Goal: Contribute content: Contribute content

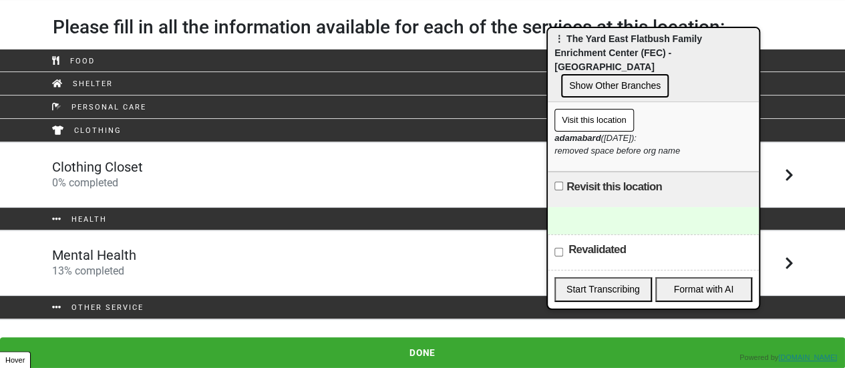
scroll to position [43, 0]
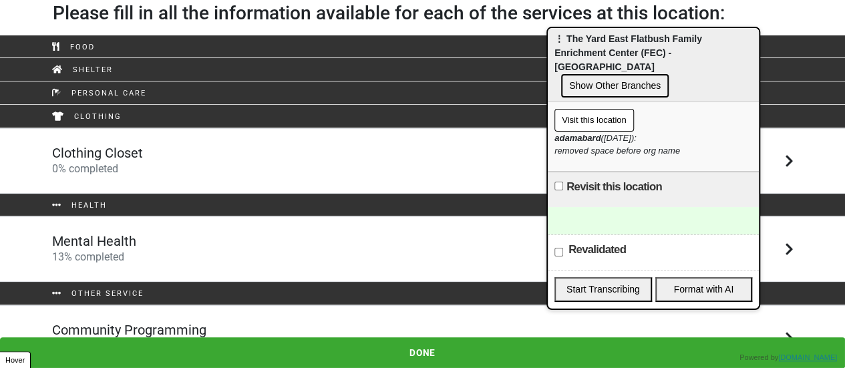
click at [196, 245] on div "Mental Health 13 % completed" at bounding box center [423, 249] width 762 height 32
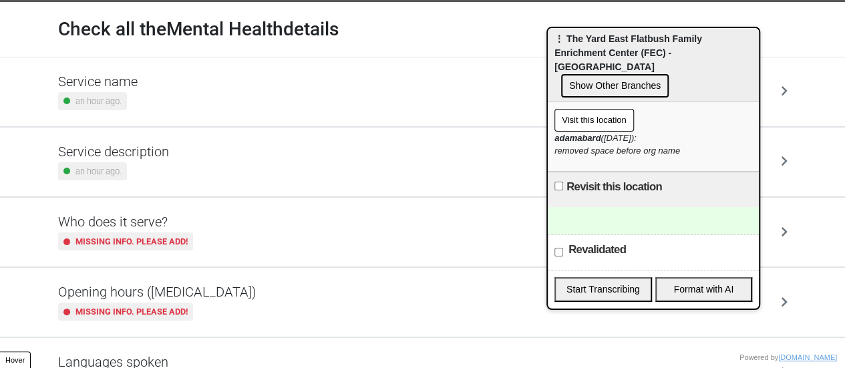
scroll to position [67, 0]
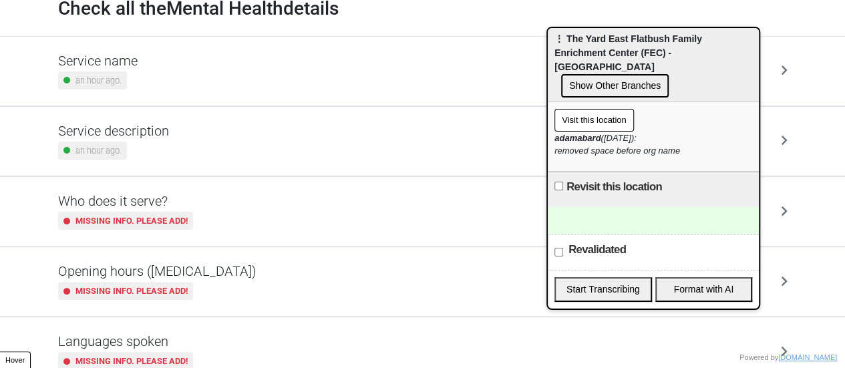
click at [175, 274] on h5 "Opening hours ([MEDICAL_DATA])" at bounding box center [157, 271] width 198 height 16
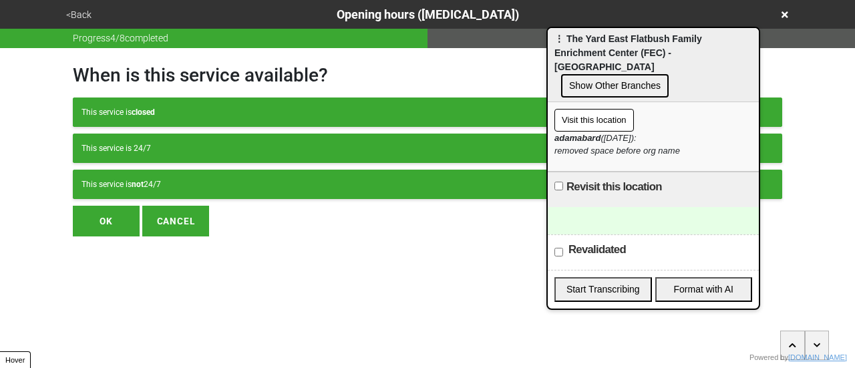
click at [218, 191] on button "This service is not 24/7" at bounding box center [428, 184] width 710 height 29
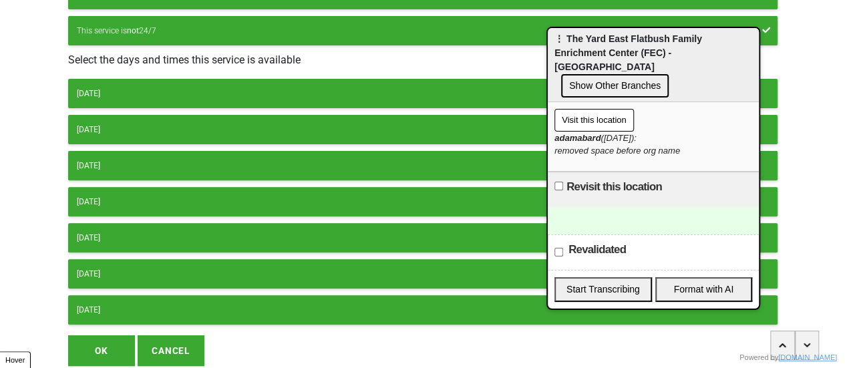
scroll to position [200, 0]
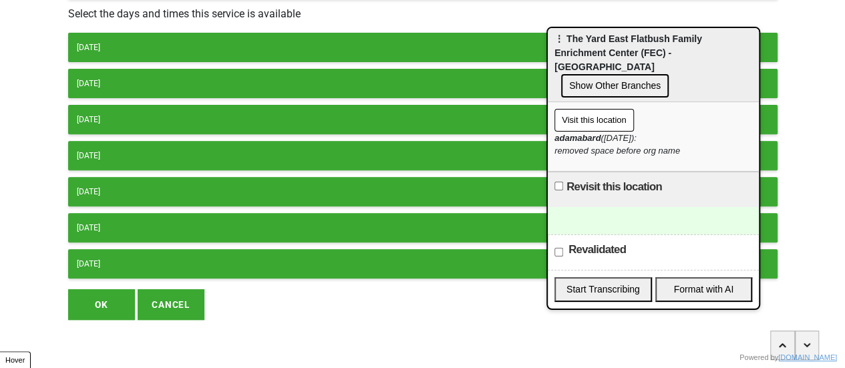
click at [119, 61] on div "[DATE] [DATE] [DATE] [DATE] [DATE] [DATE] [DATE]" at bounding box center [423, 156] width 710 height 246
click at [129, 51] on button "[DATE]" at bounding box center [423, 47] width 710 height 29
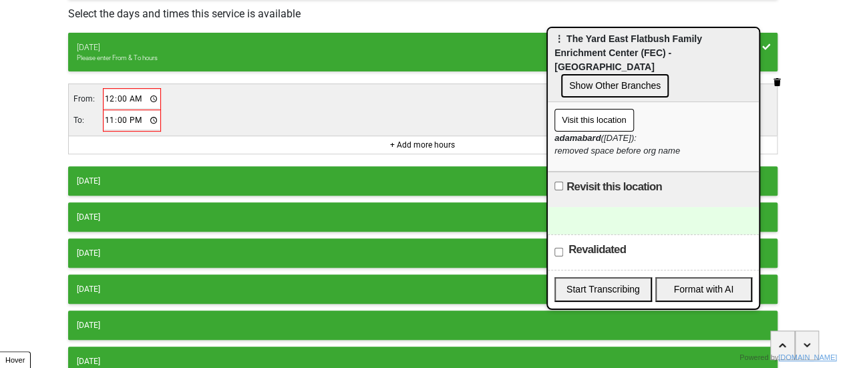
click at [108, 98] on input "00:00" at bounding box center [132, 99] width 56 height 19
type input "09:00"
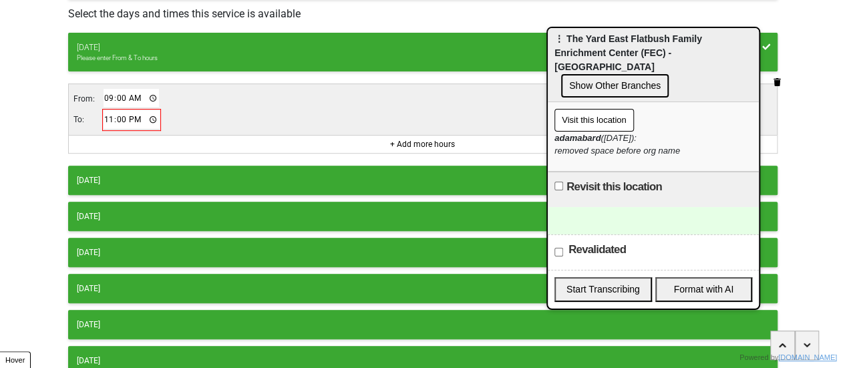
click at [105, 121] on input "23:00" at bounding box center [132, 119] width 56 height 19
type input "17:00"
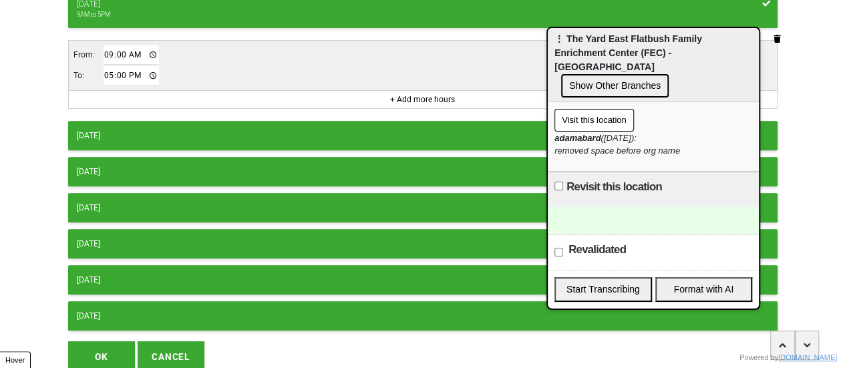
scroll to position [295, 0]
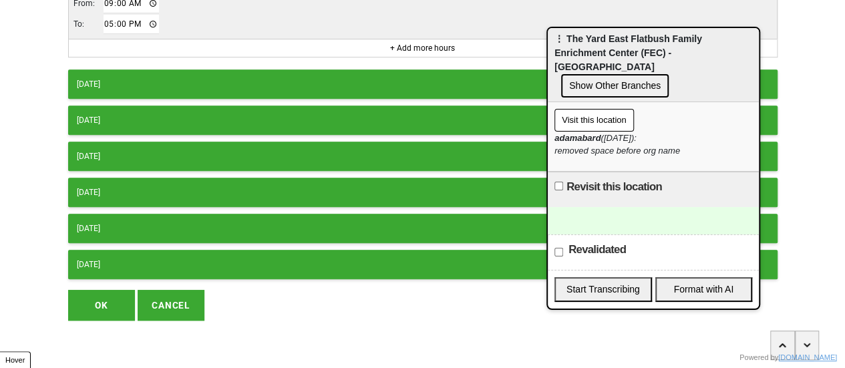
click at [270, 73] on button "[DATE]" at bounding box center [423, 83] width 710 height 29
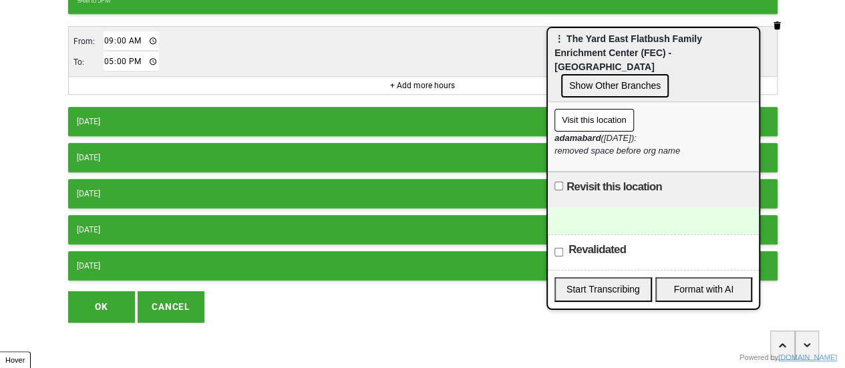
click at [210, 108] on button "[DATE]" at bounding box center [423, 121] width 710 height 29
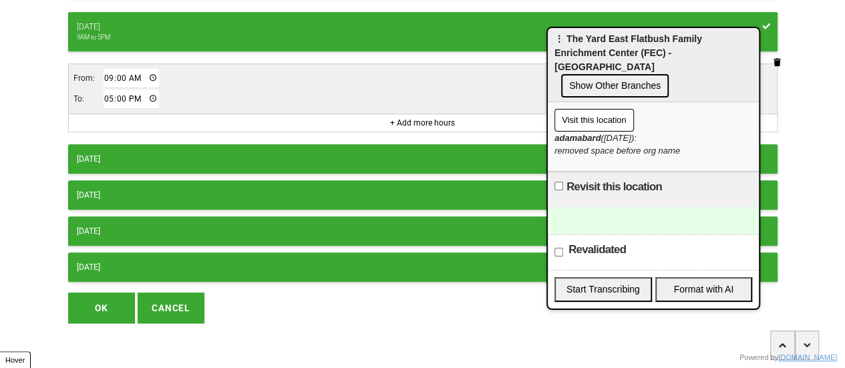
click at [170, 157] on div "[DATE]" at bounding box center [423, 159] width 692 height 12
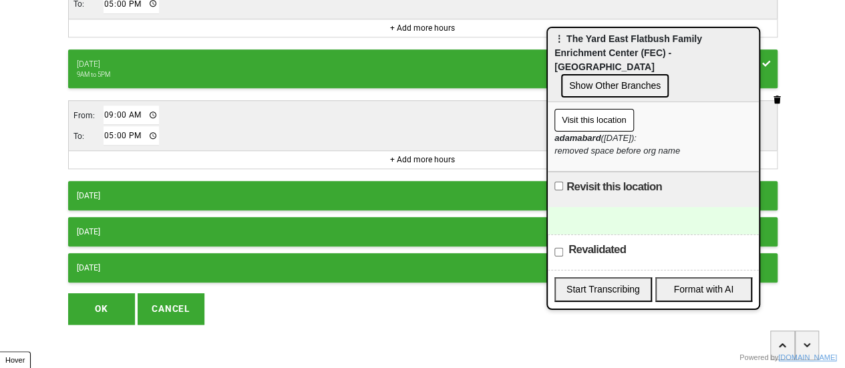
click at [172, 181] on button "[DATE]" at bounding box center [423, 195] width 710 height 29
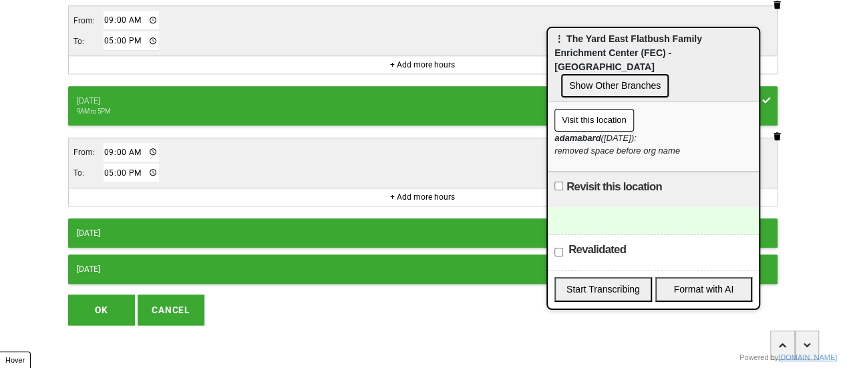
click at [96, 313] on button "OK" at bounding box center [101, 310] width 67 height 31
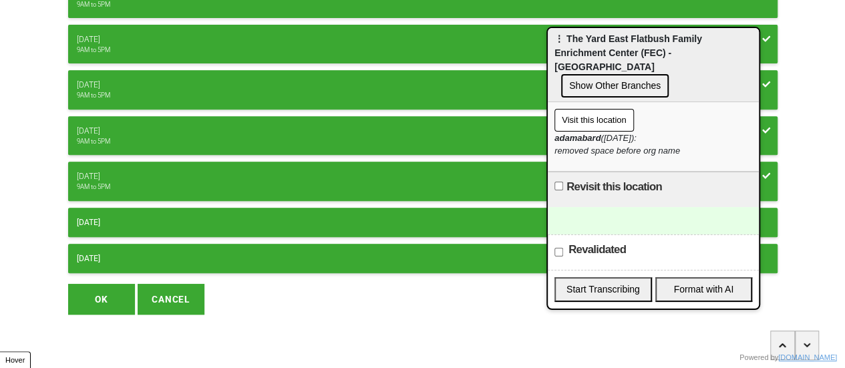
scroll to position [248, 0]
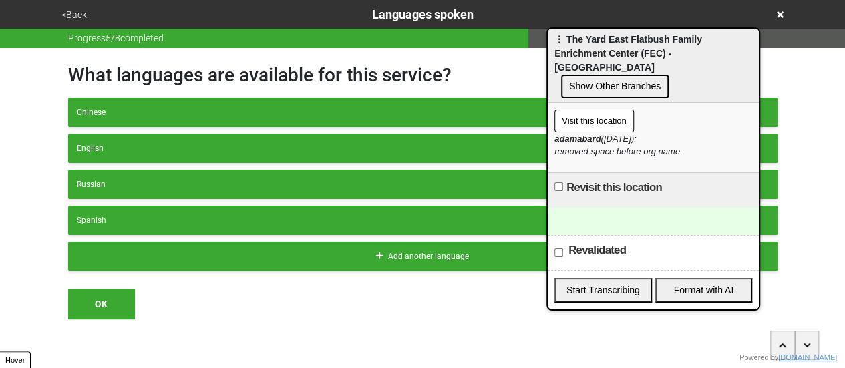
drag, startPoint x: 623, startPoint y: 46, endPoint x: 808, endPoint y: 66, distance: 186.1
click at [759, 66] on div "⋮ The Yard East Flatbush Family Enrichment Center (FEC) - Rising Ground Show Ot…" at bounding box center [653, 66] width 211 height 74
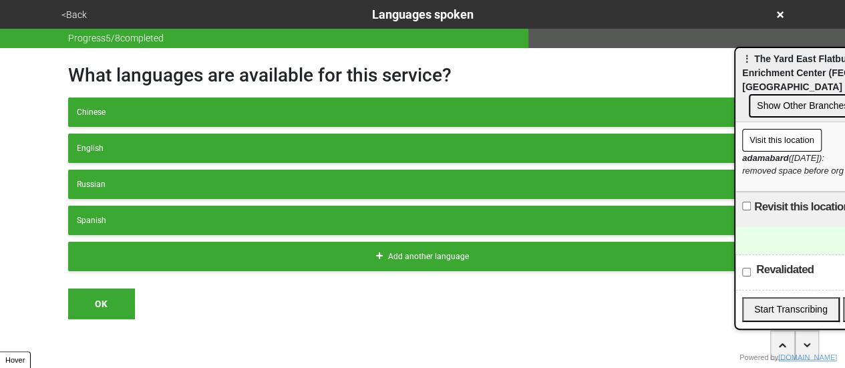
click at [70, 9] on button "<Back" at bounding box center [73, 14] width 33 height 15
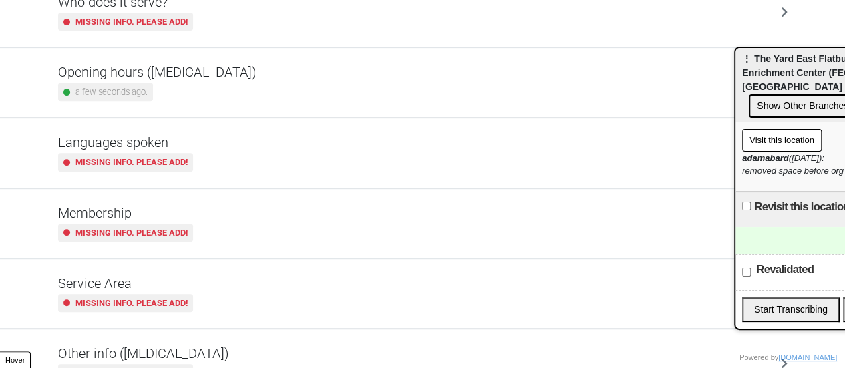
scroll to position [323, 0]
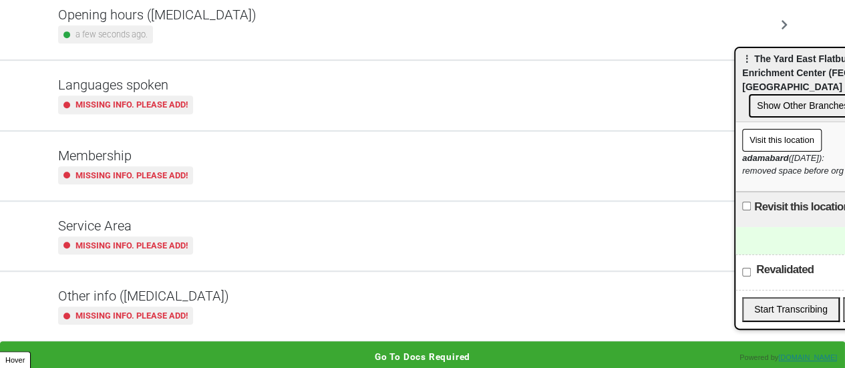
click at [171, 315] on small "Missing info. Please add!" at bounding box center [131, 315] width 112 height 13
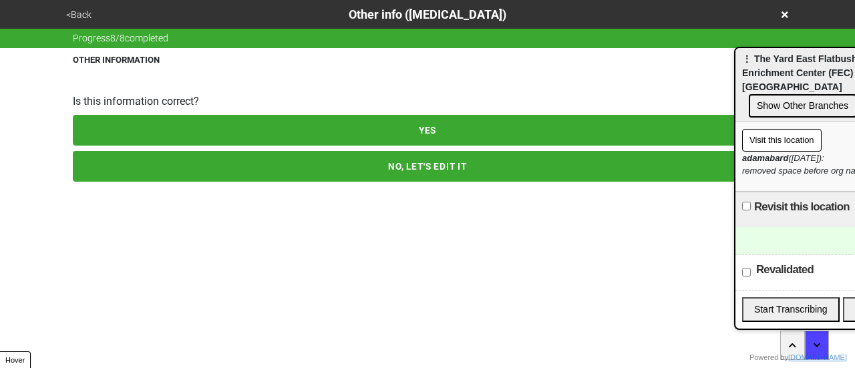
click at [86, 16] on button "<Back" at bounding box center [78, 14] width 33 height 15
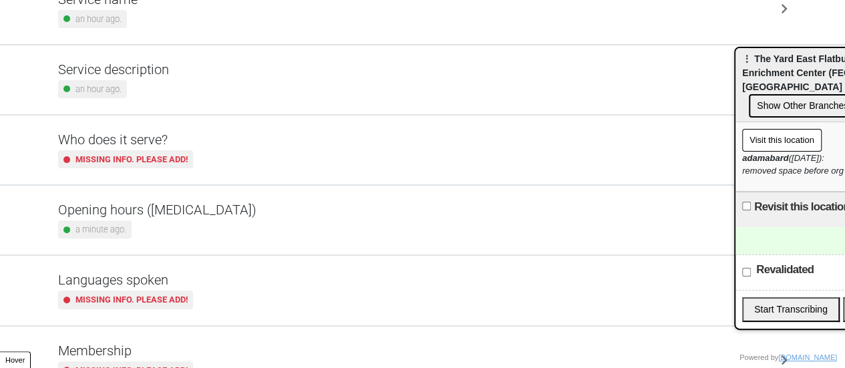
scroll to position [123, 0]
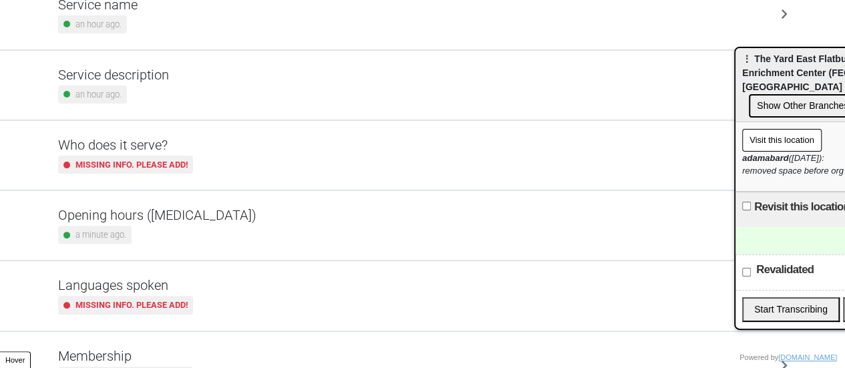
click at [139, 83] on div "Service description an hour ago." at bounding box center [113, 85] width 111 height 37
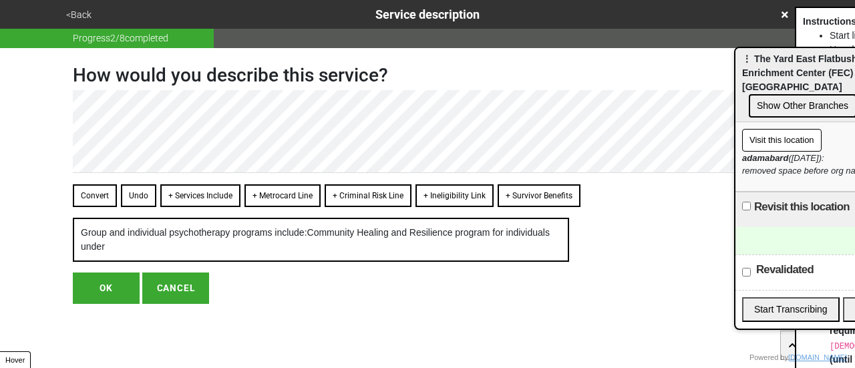
drag, startPoint x: 97, startPoint y: 187, endPoint x: 91, endPoint y: 182, distance: 8.0
click at [96, 187] on button "Convert" at bounding box center [95, 195] width 44 height 23
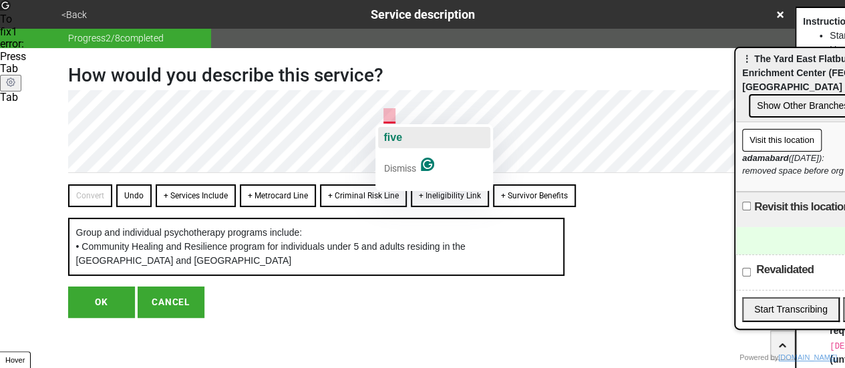
click at [398, 142] on span "five" at bounding box center [392, 137] width 19 height 11
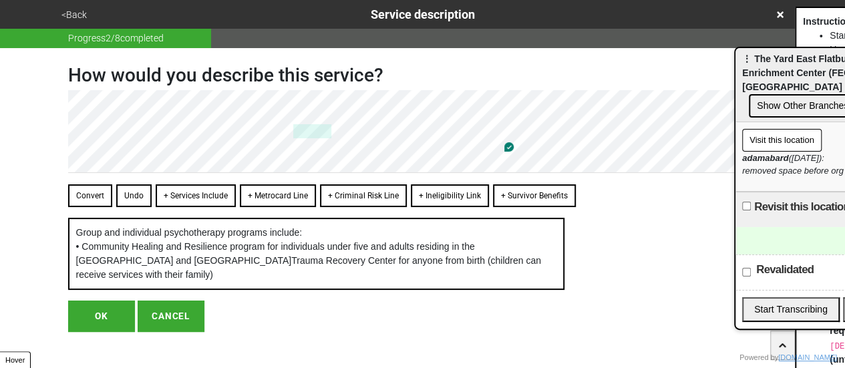
click at [87, 192] on button "Convert" at bounding box center [90, 195] width 44 height 23
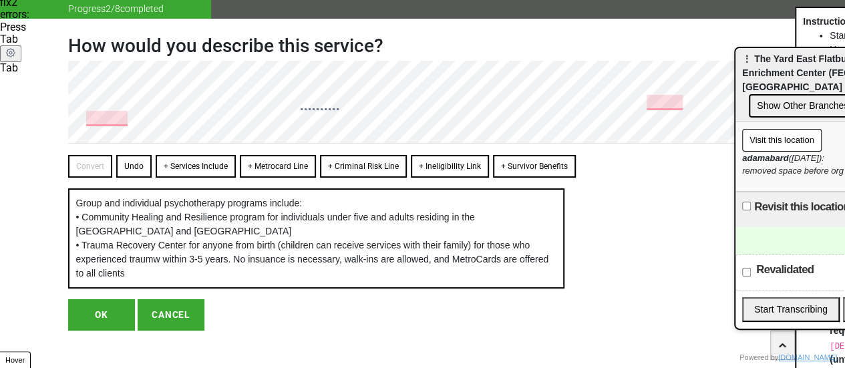
scroll to position [57, 0]
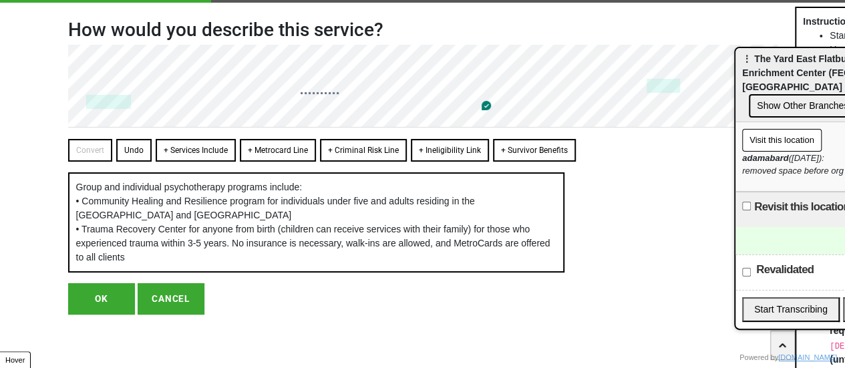
click at [102, 298] on button "OK" at bounding box center [101, 298] width 67 height 31
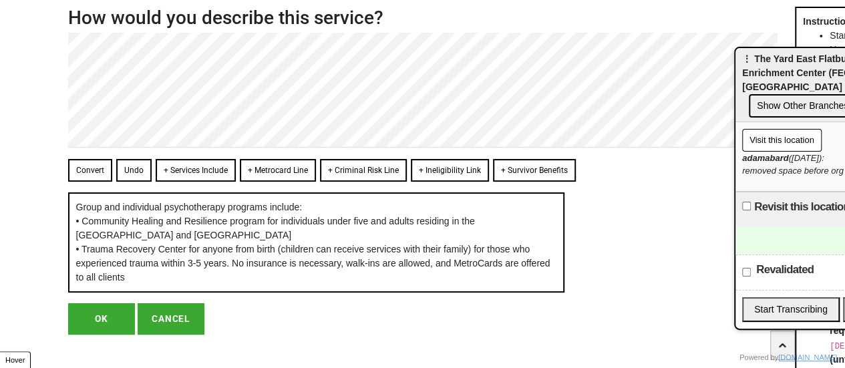
scroll to position [0, 0]
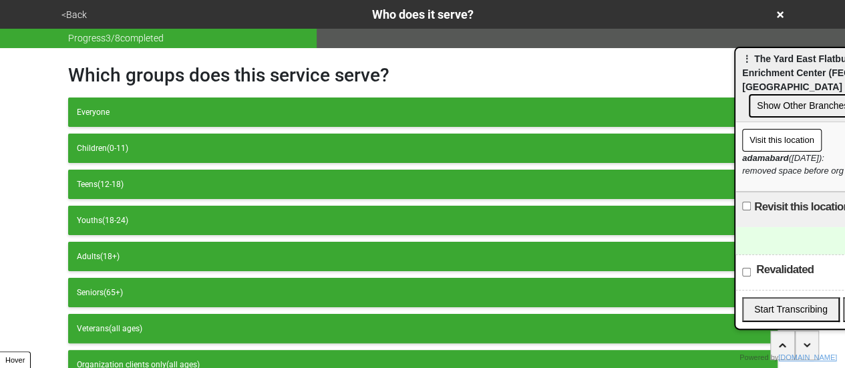
click at [80, 15] on button "<Back" at bounding box center [73, 14] width 33 height 15
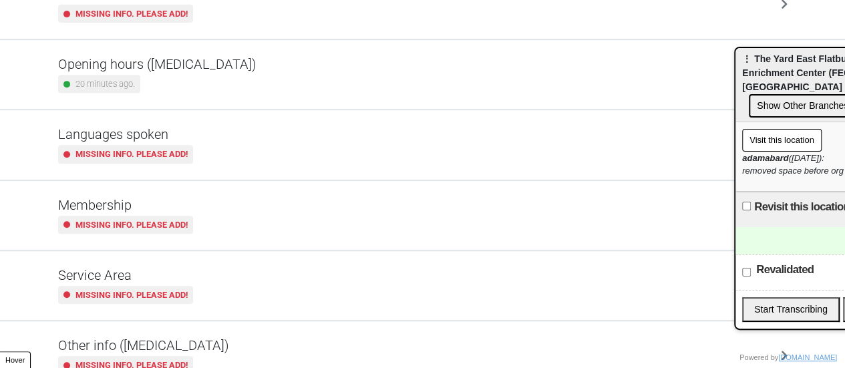
scroll to position [323, 0]
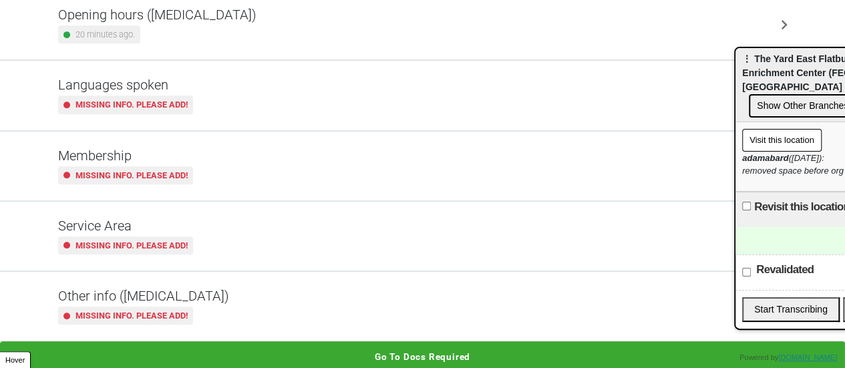
click at [198, 305] on div "Other info ([MEDICAL_DATA]) Missing info. Please add!" at bounding box center [423, 306] width 730 height 37
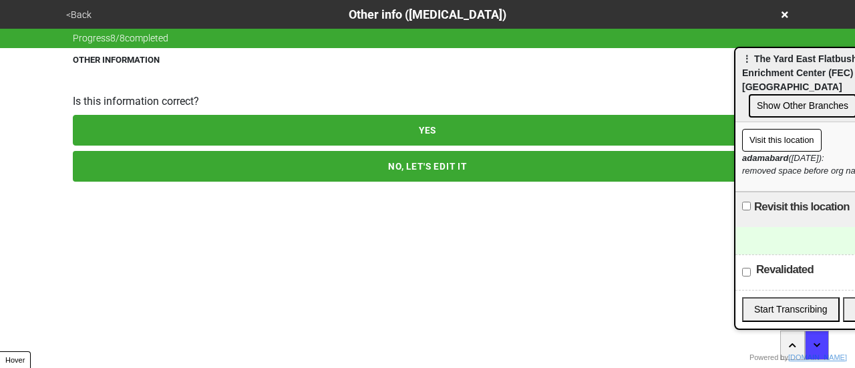
click at [211, 162] on button "NO, LET'S EDIT IT" at bounding box center [428, 166] width 710 height 31
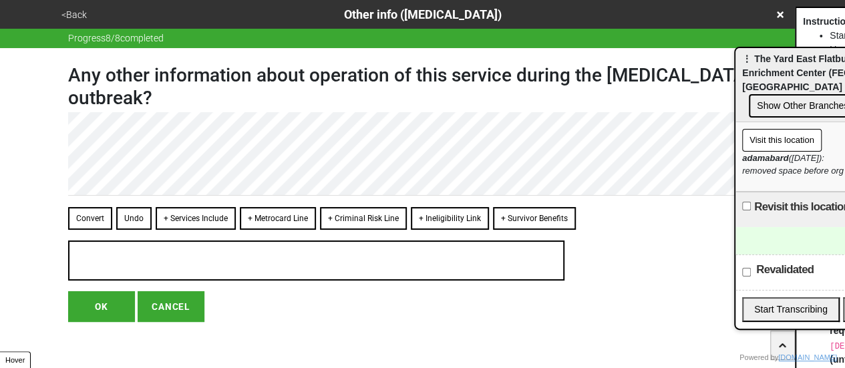
click at [72, 15] on button "<Back" at bounding box center [73, 14] width 33 height 15
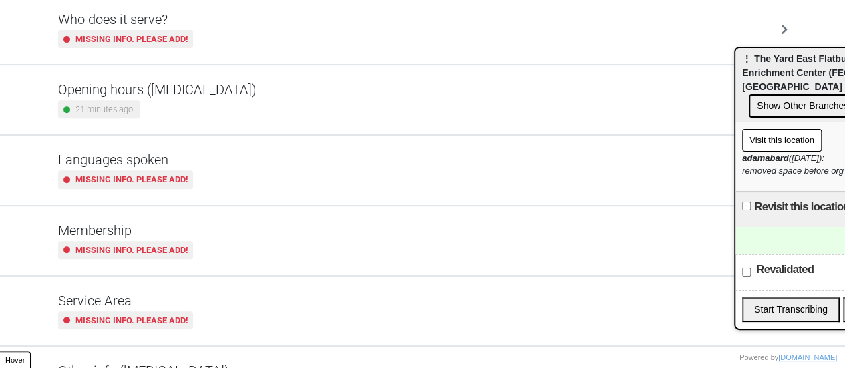
scroll to position [323, 0]
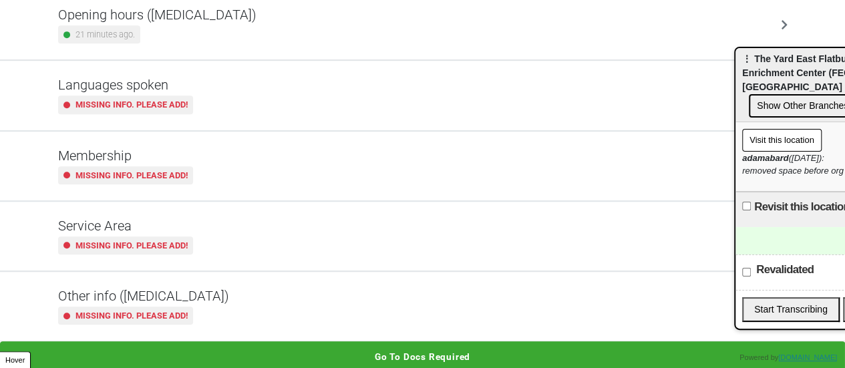
click at [171, 288] on h5 "Other info ([MEDICAL_DATA])" at bounding box center [143, 296] width 171 height 16
type textarea "x"
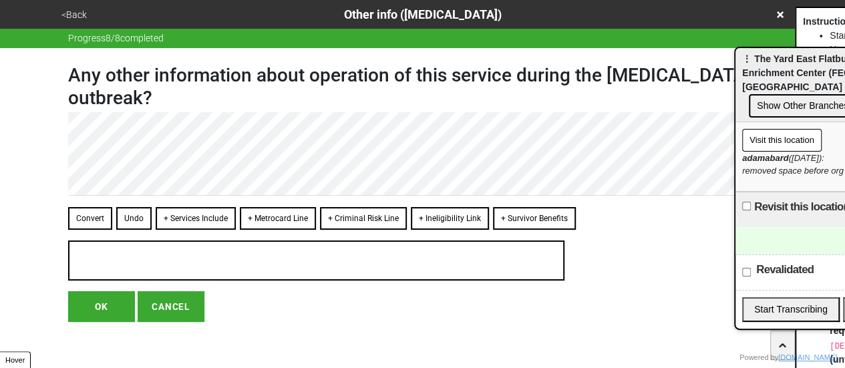
click at [781, 18] on icon at bounding box center [780, 14] width 7 height 9
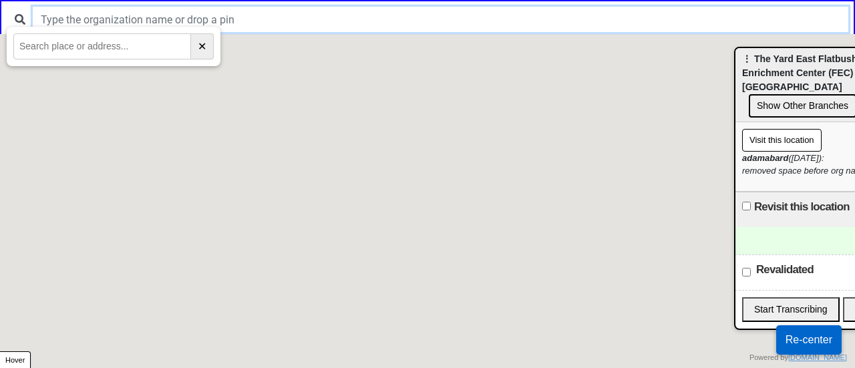
click at [313, 23] on input "text" at bounding box center [441, 19] width 816 height 25
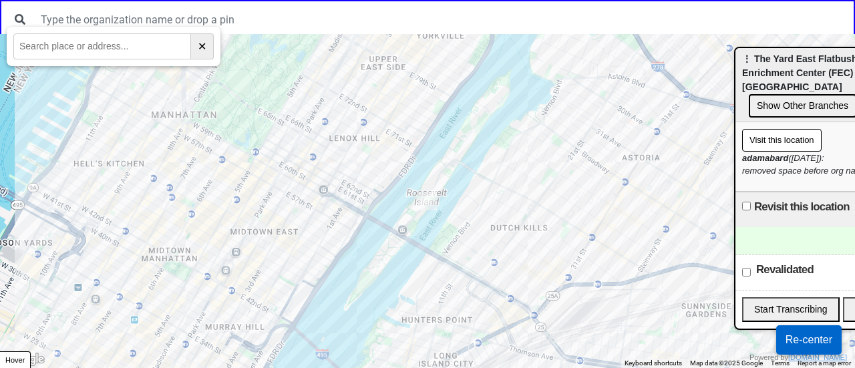
click at [126, 50] on input "text" at bounding box center [102, 46] width 178 height 26
paste input "1272 [PERSON_NAME]"
type input "1272 [PERSON_NAME]"
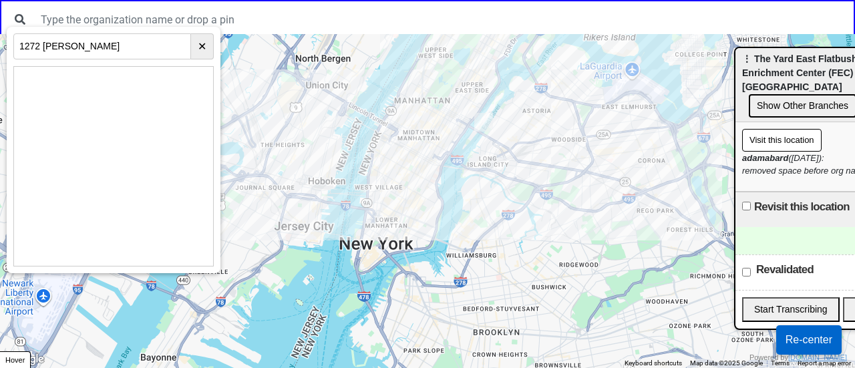
drag, startPoint x: 549, startPoint y: 221, endPoint x: 490, endPoint y: 125, distance: 112.8
click at [490, 125] on div at bounding box center [427, 201] width 855 height 334
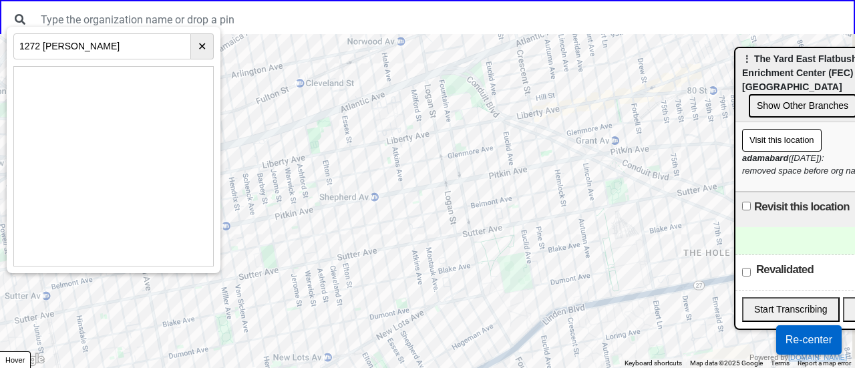
drag, startPoint x: 615, startPoint y: 241, endPoint x: 552, endPoint y: 232, distance: 63.4
click at [555, 232] on div at bounding box center [427, 201] width 855 height 334
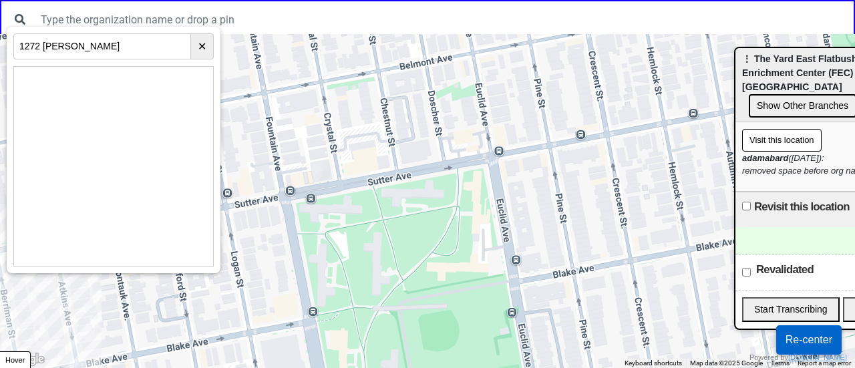
drag, startPoint x: 544, startPoint y: 160, endPoint x: 559, endPoint y: 189, distance: 32.3
click at [559, 189] on div at bounding box center [427, 201] width 855 height 334
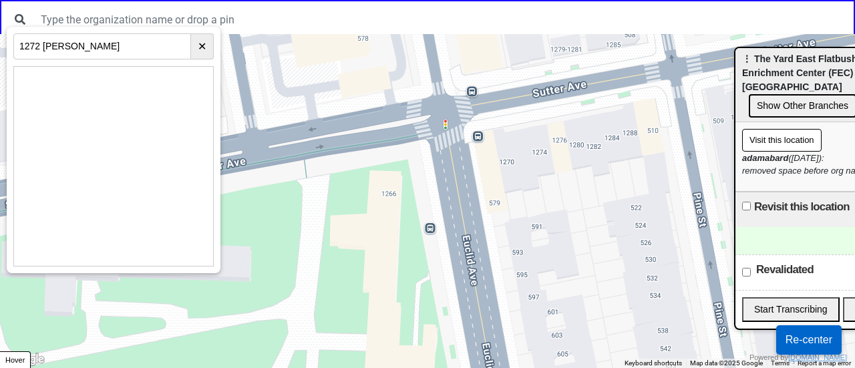
drag, startPoint x: 506, startPoint y: 148, endPoint x: 494, endPoint y: 149, distance: 11.4
click at [524, 146] on div at bounding box center [427, 201] width 855 height 334
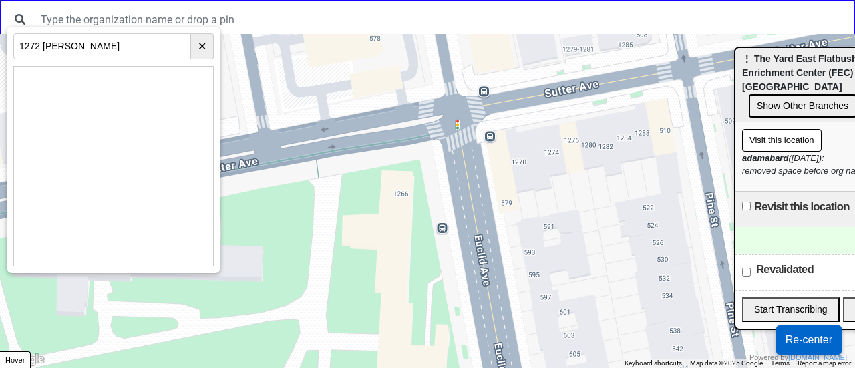
click at [534, 145] on div at bounding box center [427, 201] width 855 height 334
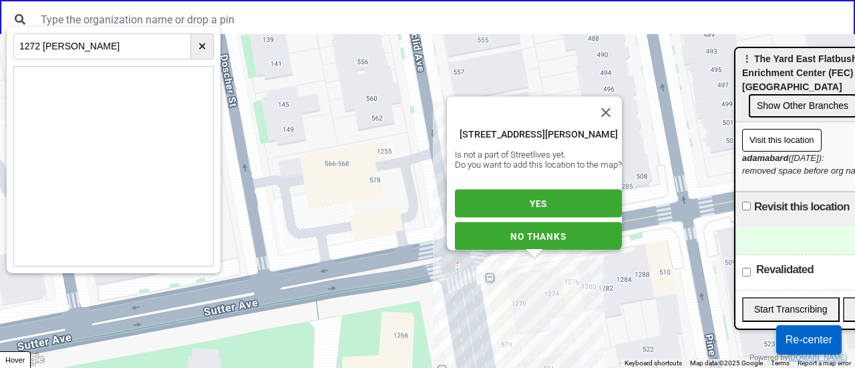
click at [520, 197] on button "YES" at bounding box center [538, 204] width 167 height 28
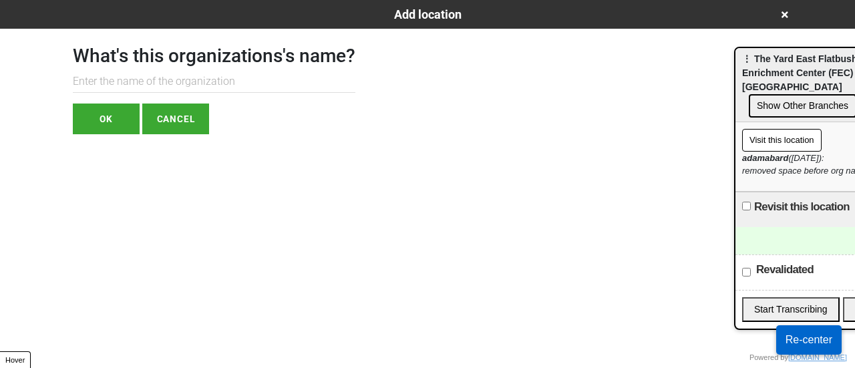
click at [131, 85] on input "text" at bounding box center [214, 82] width 283 height 22
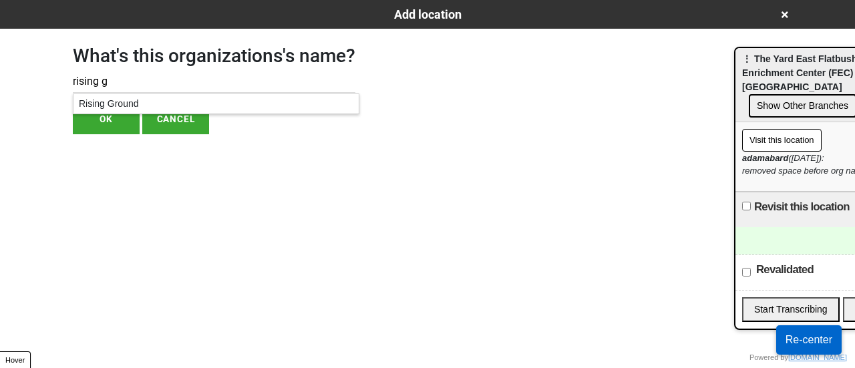
click at [290, 93] on div "What's this organizations's name? rising g OK CANCEL" at bounding box center [214, 82] width 283 height 106
click at [177, 77] on input "rising g" at bounding box center [214, 82] width 283 height 22
type input "rising gr"
click at [159, 97] on div "Rising Ground" at bounding box center [215, 103] width 285 height 19
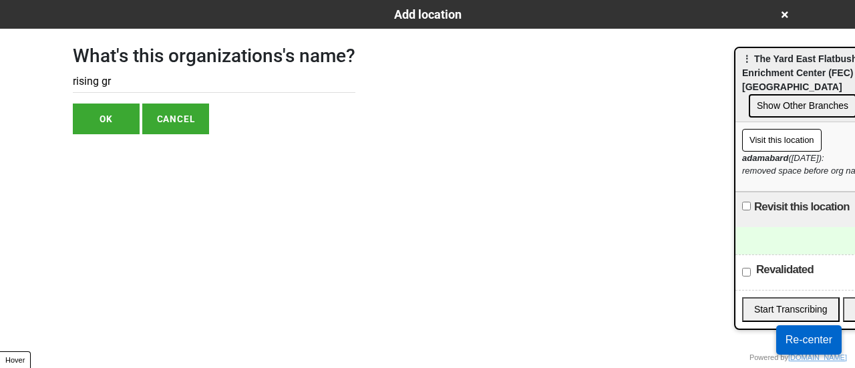
click at [116, 127] on button "OK" at bounding box center [106, 119] width 67 height 31
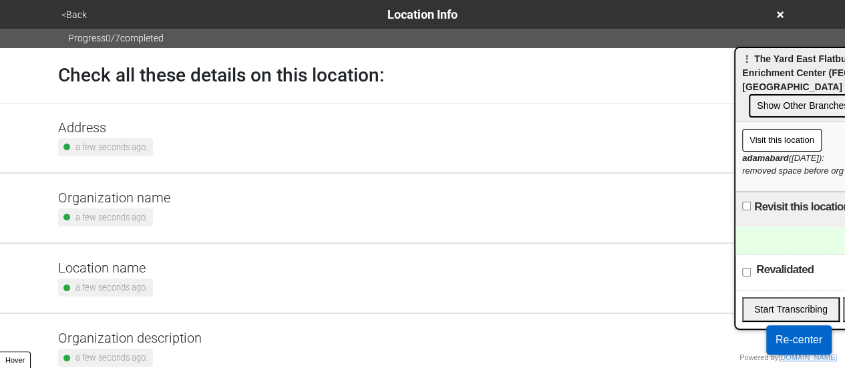
click at [148, 138] on div "a few seconds ago." at bounding box center [105, 147] width 95 height 18
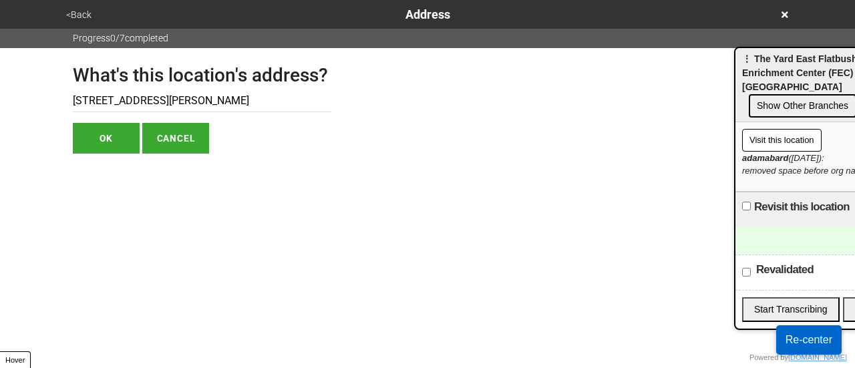
click at [129, 105] on input "[STREET_ADDRESS][PERSON_NAME]" at bounding box center [202, 101] width 259 height 22
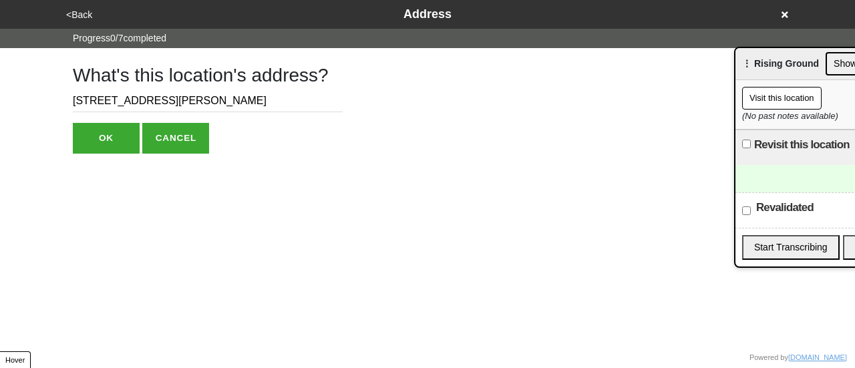
click at [145, 91] on input "[STREET_ADDRESS][PERSON_NAME]" at bounding box center [208, 101] width 270 height 22
paste input "text"
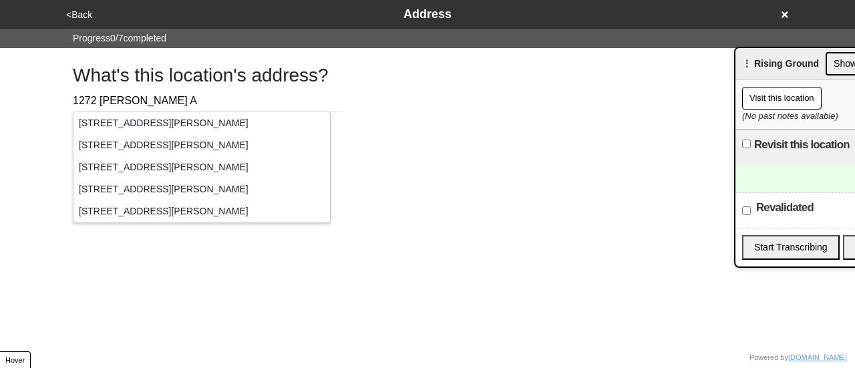
type input "1272 Sutter A"
click at [233, 120] on div "[STREET_ADDRESS][PERSON_NAME]" at bounding box center [201, 123] width 257 height 22
click at [295, 97] on input "1272 Sutter A" at bounding box center [208, 101] width 270 height 22
click at [348, 88] on div "What's this location's address? 1272 Sutter A OK CANCEL" at bounding box center [428, 101] width 742 height 106
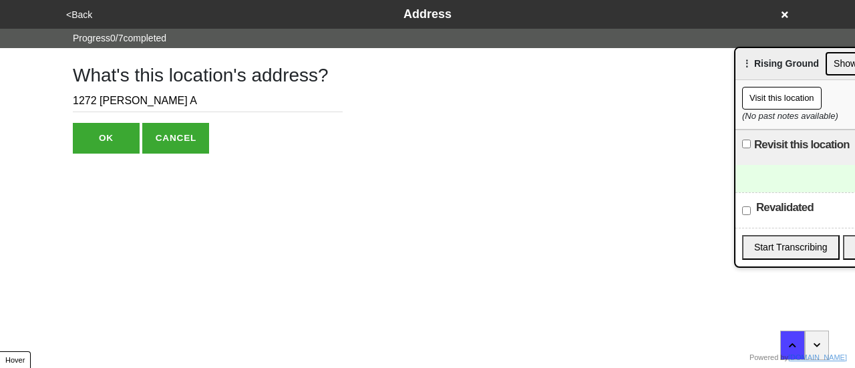
click at [120, 132] on button "OK" at bounding box center [106, 138] width 67 height 31
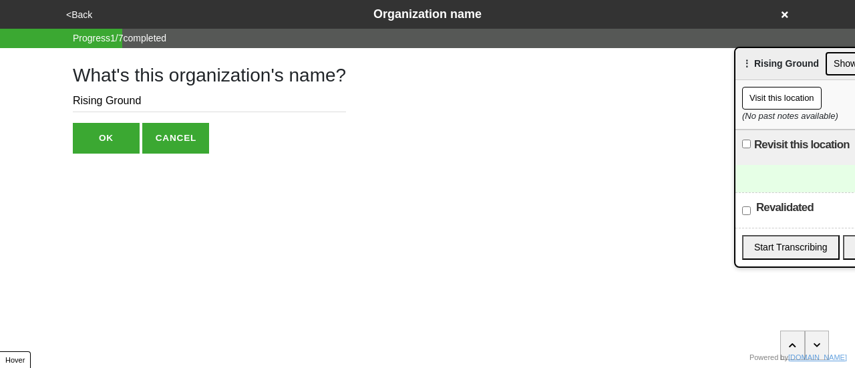
click at [120, 137] on button "OK" at bounding box center [106, 138] width 67 height 31
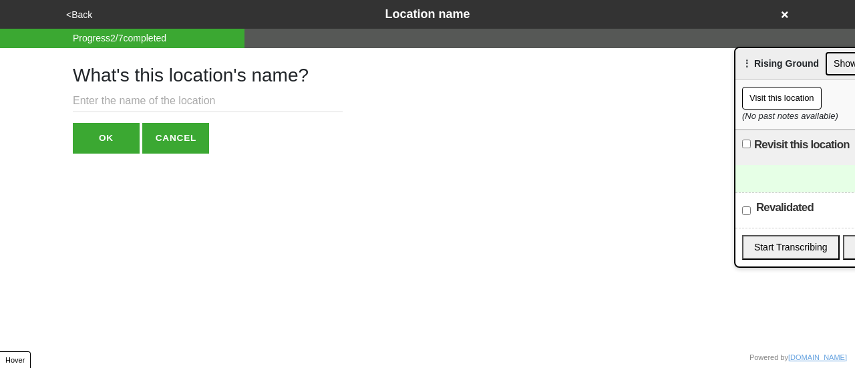
click at [211, 104] on input "text" at bounding box center [208, 101] width 270 height 22
paste input "Center Based Respite"
type input "Center Based Respite"
click at [103, 149] on button "OK" at bounding box center [106, 138] width 67 height 31
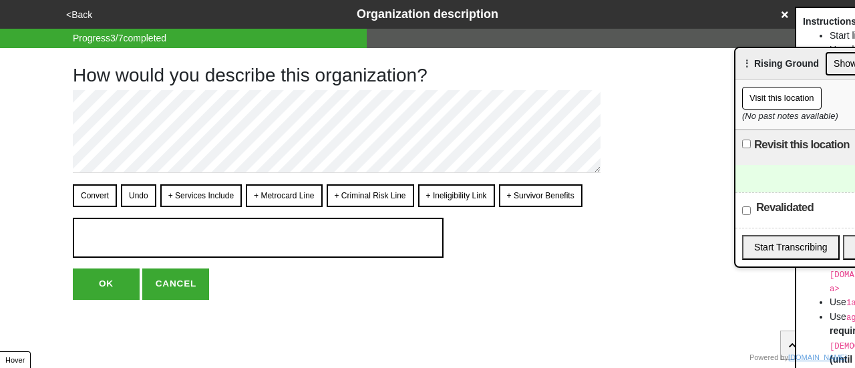
click at [84, 18] on button "<Back" at bounding box center [79, 14] width 34 height 15
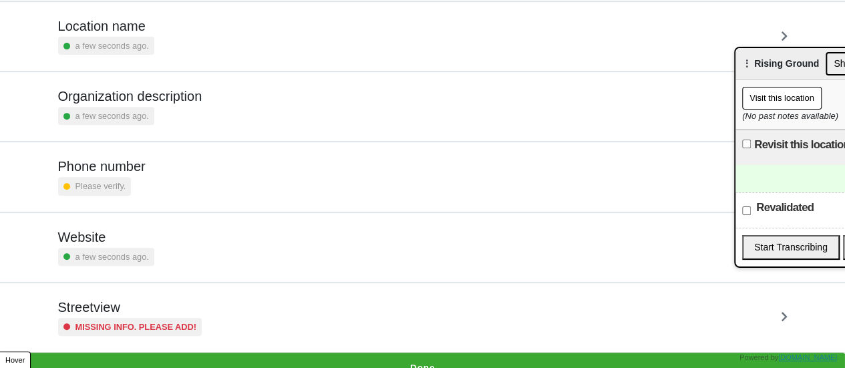
scroll to position [254, 0]
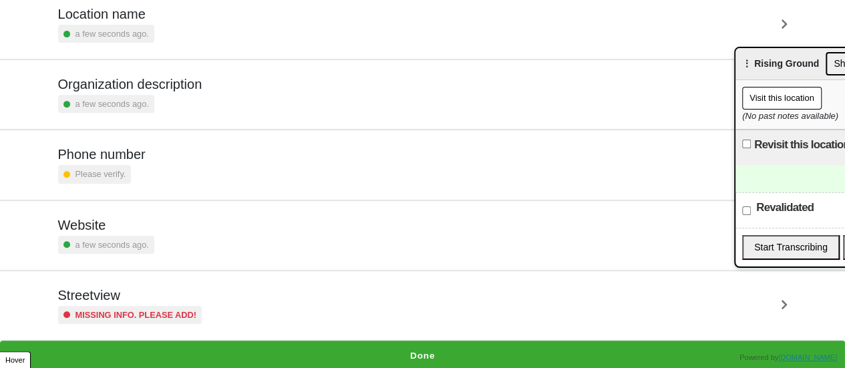
click at [146, 301] on div "Streetview Missing info. Please add!" at bounding box center [130, 305] width 144 height 37
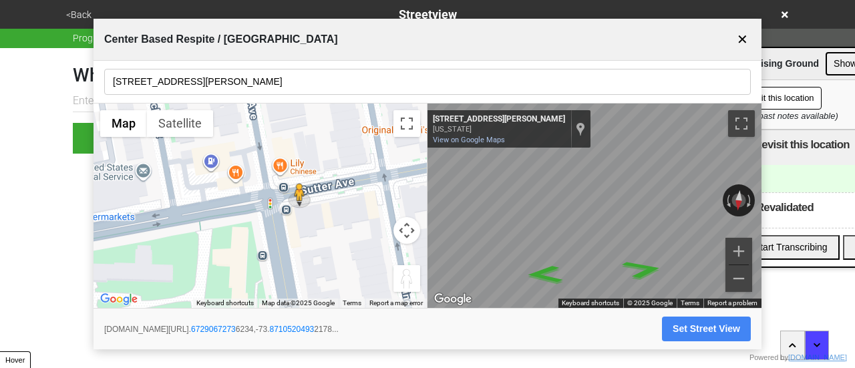
drag, startPoint x: 291, startPoint y: 235, endPoint x: 343, endPoint y: 226, distance: 52.3
click at [361, 224] on div "To activate drag with keyboard, press Alt + Enter. Once in keyboard drag state,…" at bounding box center [260, 206] width 333 height 205
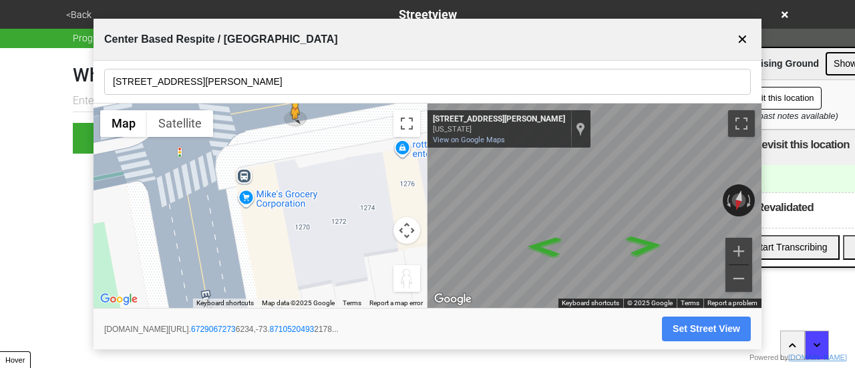
click at [704, 347] on div "google.com/maps/@40. 6729067273 6234,-73. 8710520493 2178... Set Street View" at bounding box center [428, 328] width 668 height 41
click at [704, 331] on button "Set Street View" at bounding box center [706, 329] width 89 height 25
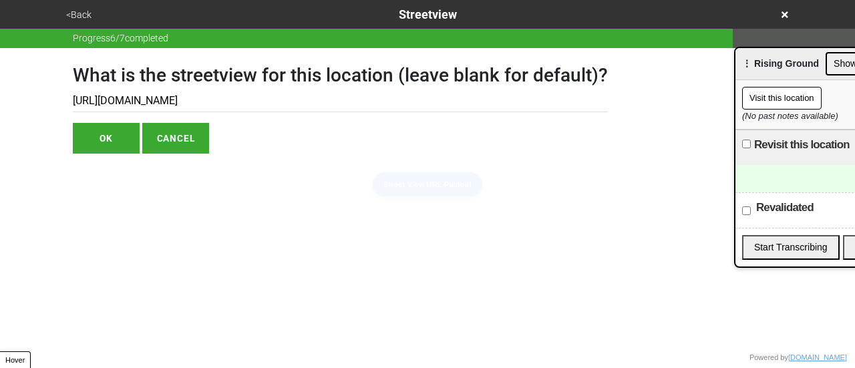
type input "https://www.google.com/maps/@40.67290672736234,-73.87105204932178,3a,75y,166.55…"
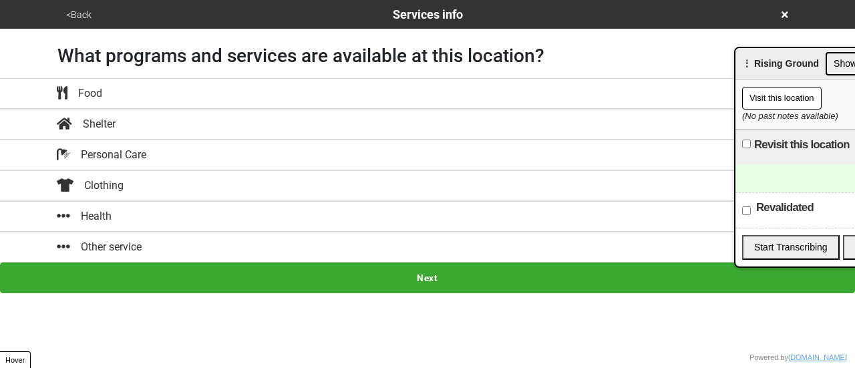
click at [157, 232] on button "Other service" at bounding box center [427, 247] width 855 height 31
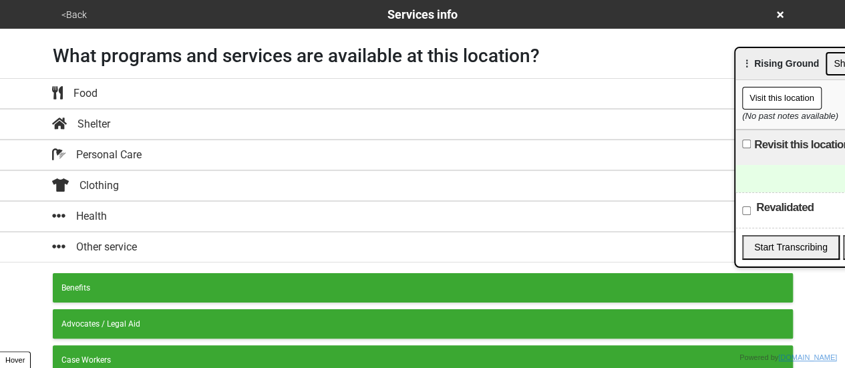
drag, startPoint x: 112, startPoint y: 204, endPoint x: 122, endPoint y: 209, distance: 11.4
click at [112, 204] on button "Health" at bounding box center [422, 216] width 845 height 31
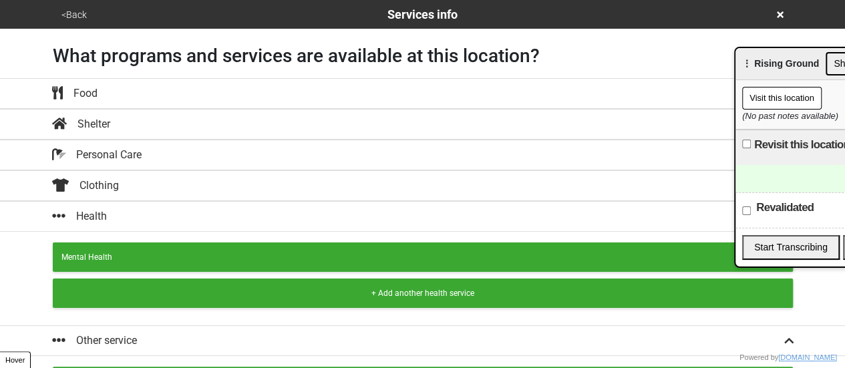
click at [174, 253] on div "Mental Health" at bounding box center [422, 257] width 723 height 12
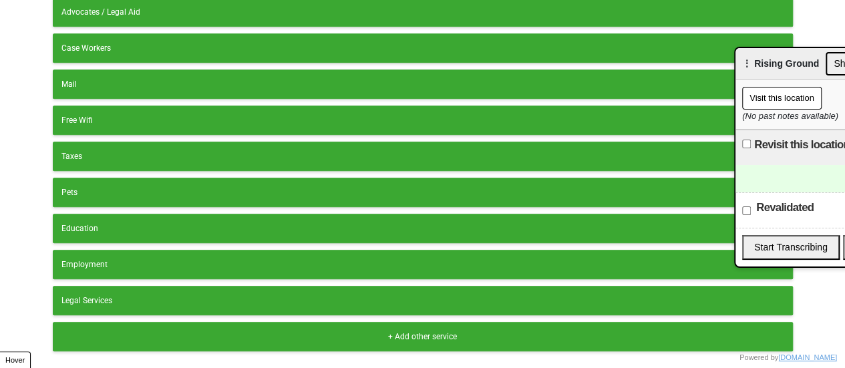
scroll to position [335, 0]
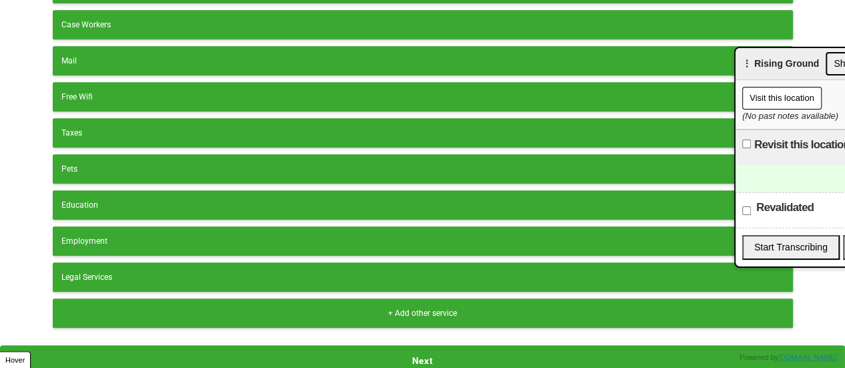
click at [295, 360] on button "Next" at bounding box center [422, 360] width 845 height 31
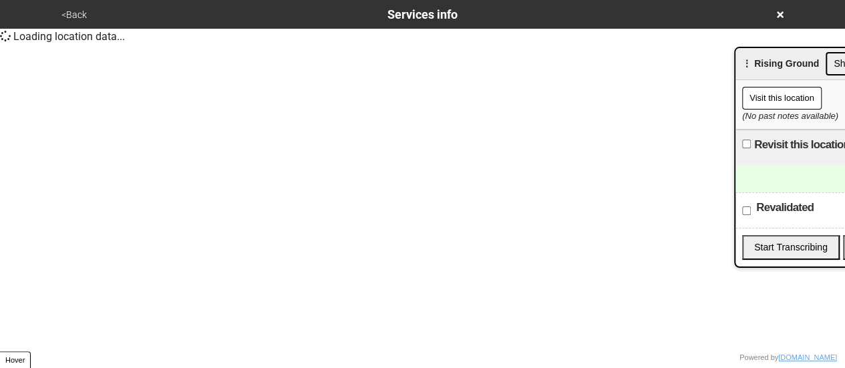
scroll to position [0, 0]
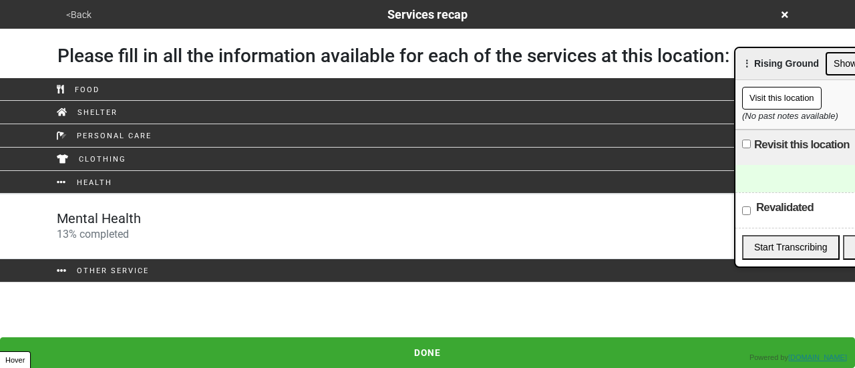
click at [200, 206] on link "Mental Health 13 % completed" at bounding box center [427, 226] width 855 height 65
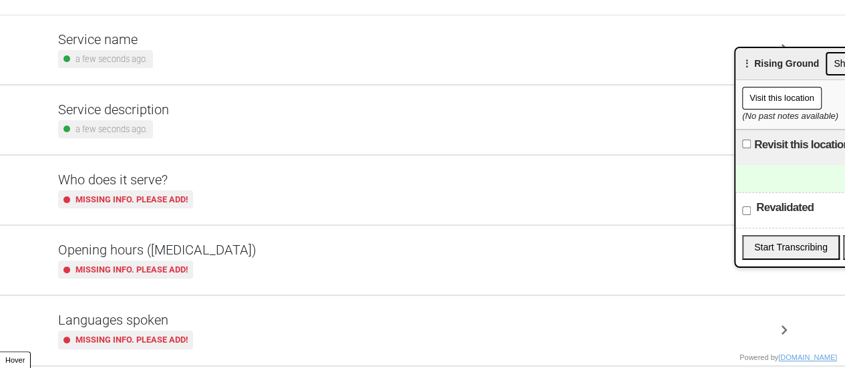
scroll to position [323, 0]
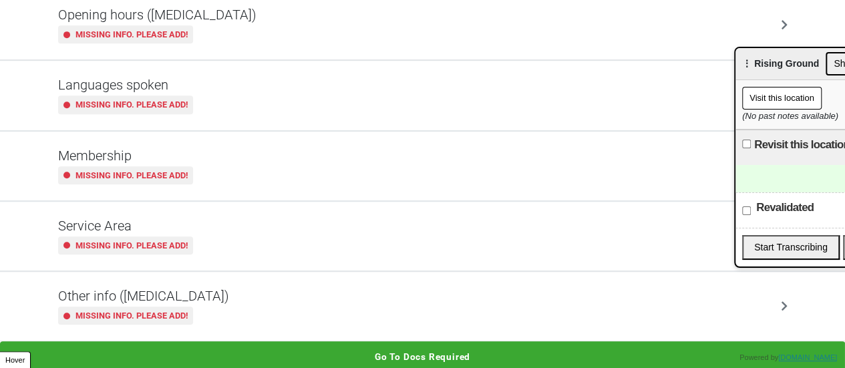
click at [226, 303] on div "Other info ([MEDICAL_DATA]) Missing info. Please add!" at bounding box center [423, 306] width 730 height 37
type textarea "x"
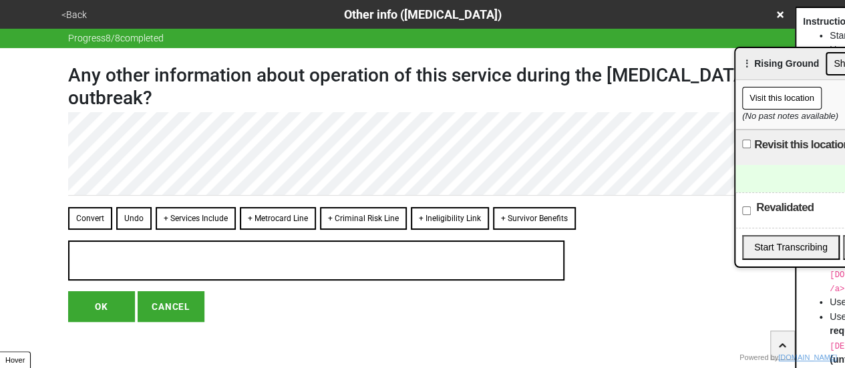
click at [73, 13] on button "<Back" at bounding box center [73, 14] width 33 height 15
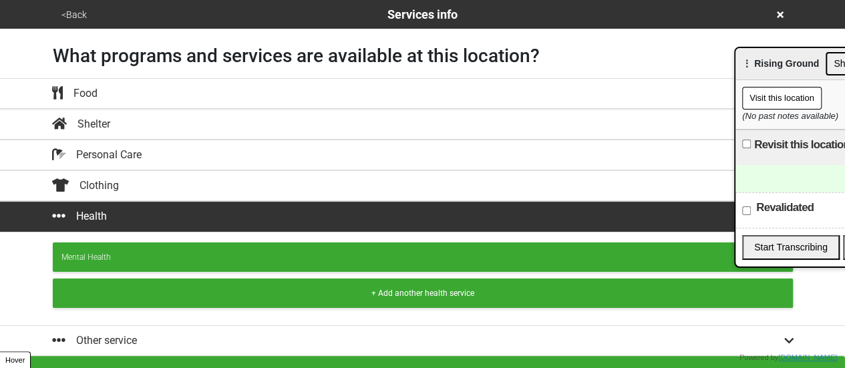
click at [76, 13] on button "<Back" at bounding box center [73, 14] width 33 height 15
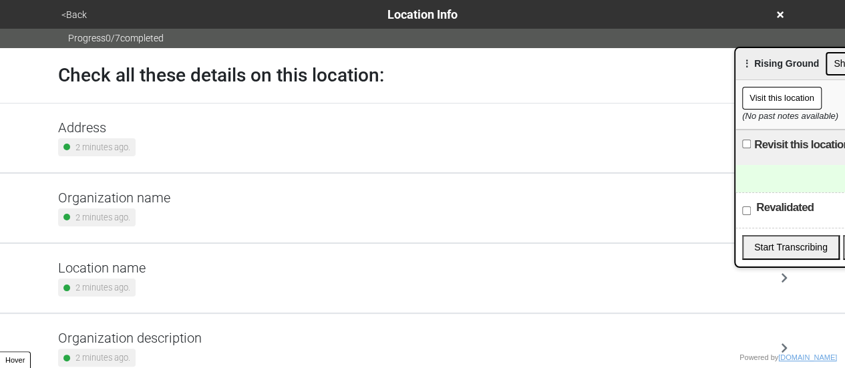
scroll to position [254, 0]
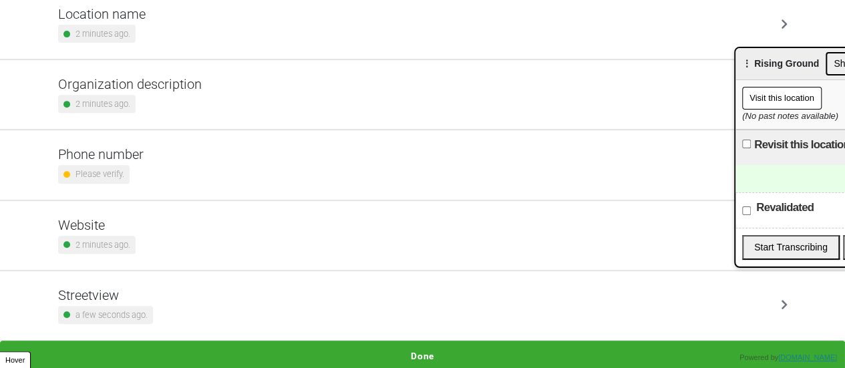
click at [137, 173] on div "Please verify." at bounding box center [101, 174] width 86 height 18
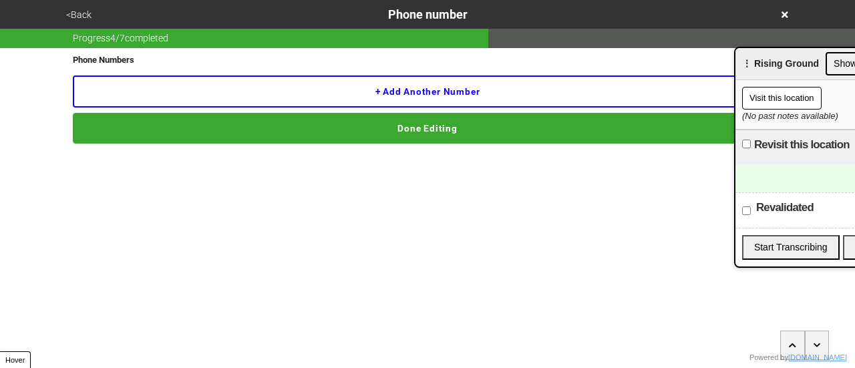
click at [204, 98] on button "+ Add another number" at bounding box center [428, 91] width 710 height 32
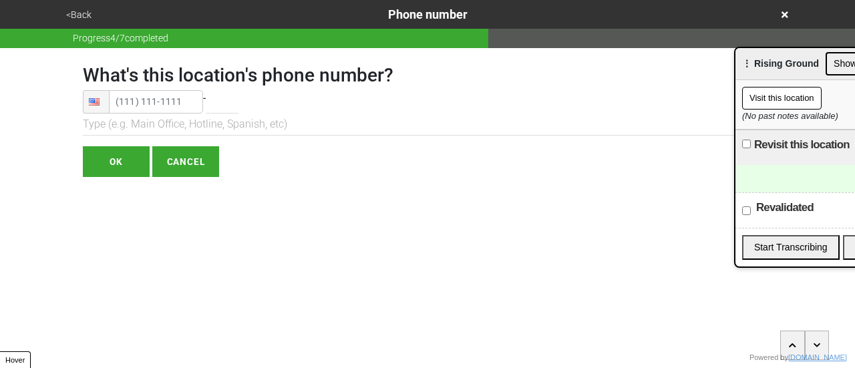
type input "(929) 759-1700"
drag, startPoint x: 204, startPoint y: 98, endPoint x: 96, endPoint y: 176, distance: 133.7
click at [92, 177] on html "<Back Phone number Progress 4 / 7 completed What's this location's phone number…" at bounding box center [427, 115] width 855 height 230
click at [111, 166] on input "OK" at bounding box center [116, 161] width 67 height 31
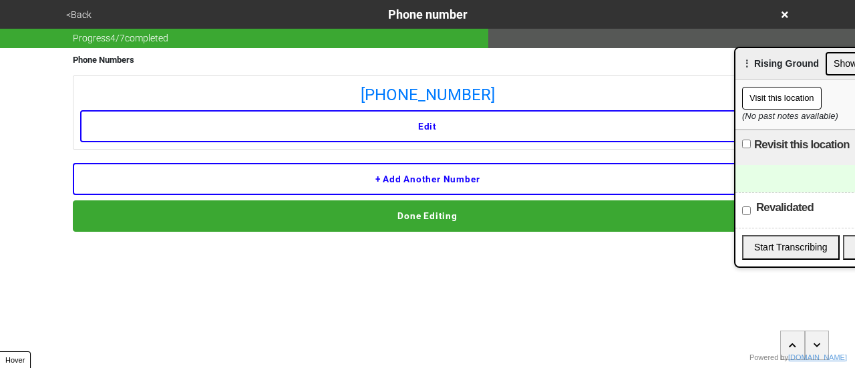
click at [191, 213] on button "Done Editing" at bounding box center [428, 215] width 710 height 31
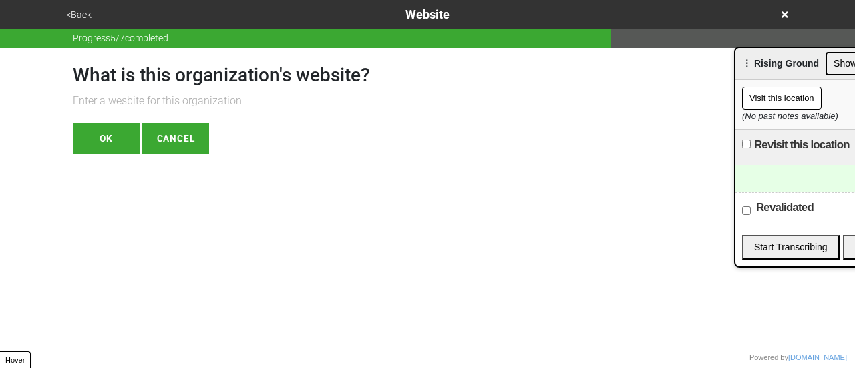
paste input "https://www.risingground.org/"
type input "https://www.risingground.org/"
click at [120, 140] on button "OK" at bounding box center [106, 138] width 67 height 31
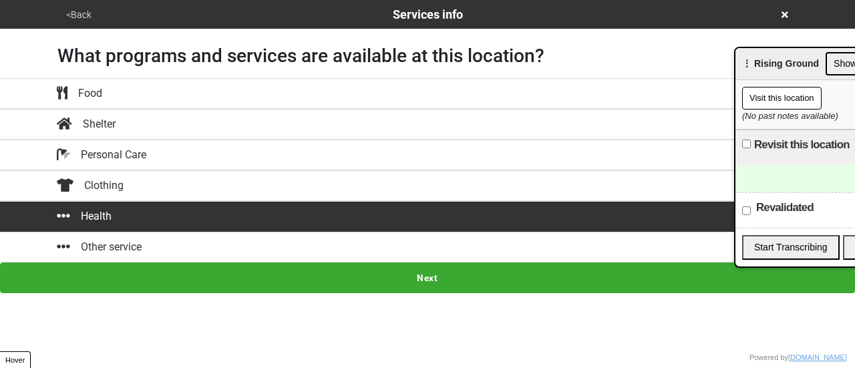
click at [93, 14] on button "<Back" at bounding box center [78, 14] width 33 height 15
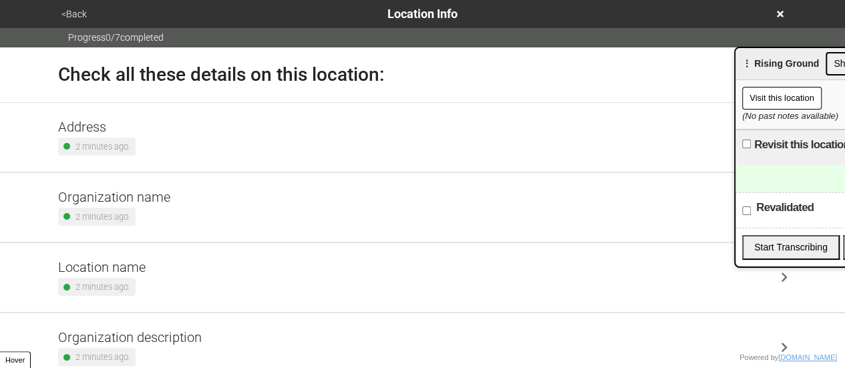
scroll to position [254, 0]
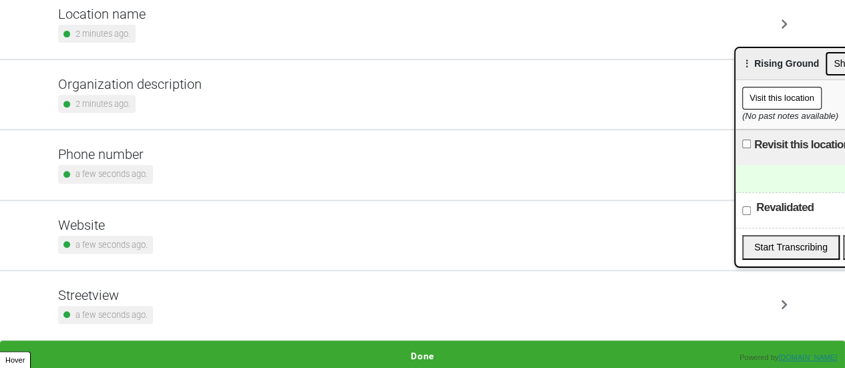
click at [161, 160] on div "Phone number a few seconds ago." at bounding box center [423, 164] width 730 height 37
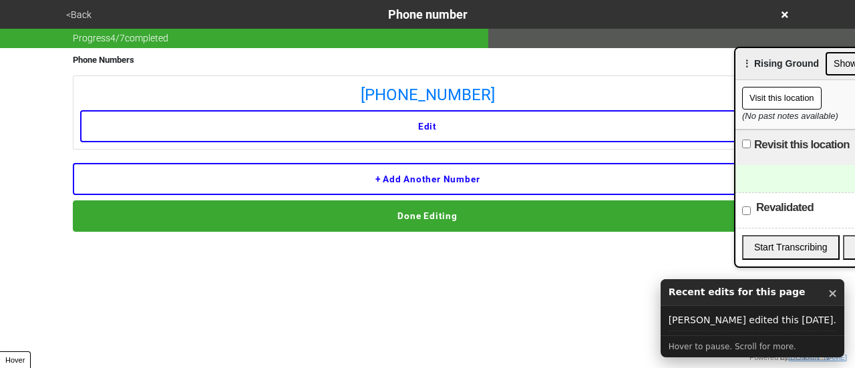
click at [77, 17] on button "<Back" at bounding box center [78, 14] width 33 height 15
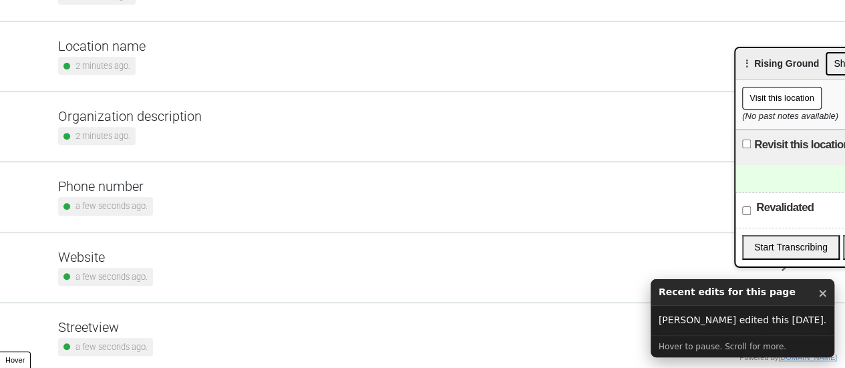
scroll to position [254, 0]
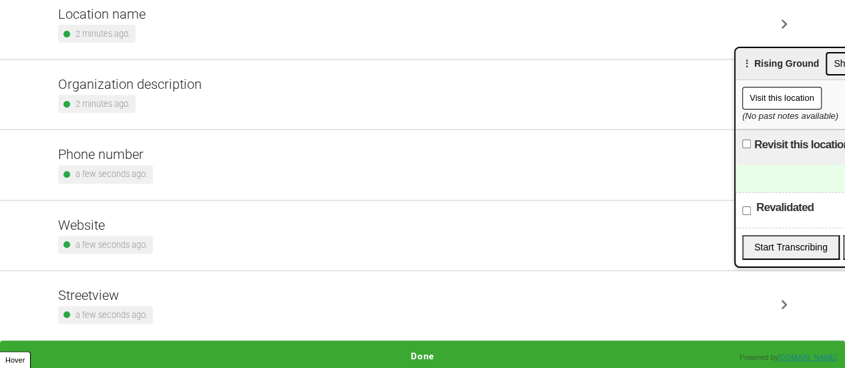
click at [109, 80] on h5 "Organization description" at bounding box center [130, 84] width 144 height 16
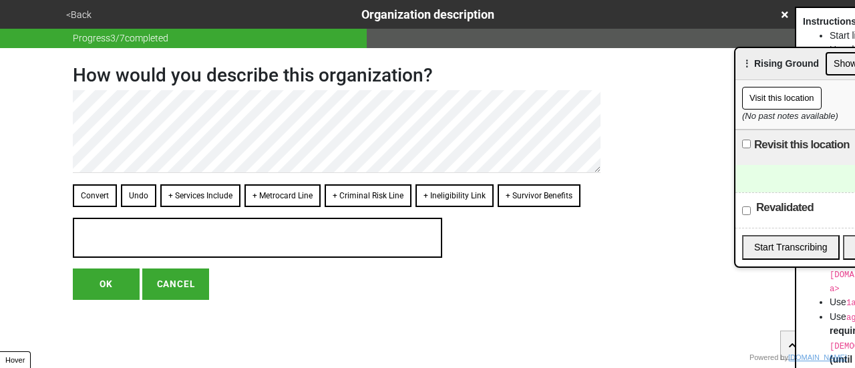
click at [82, 19] on button "<Back" at bounding box center [78, 14] width 33 height 15
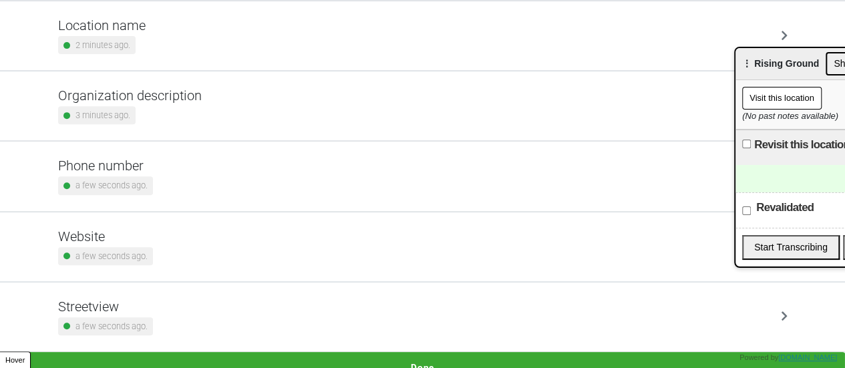
scroll to position [254, 0]
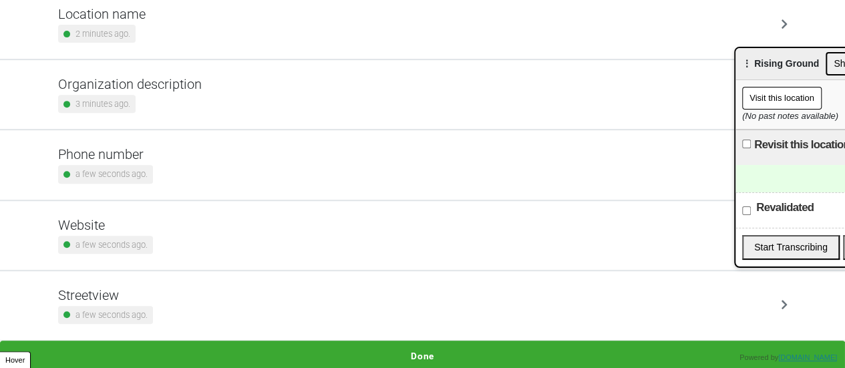
click at [405, 353] on button "Done" at bounding box center [422, 356] width 845 height 31
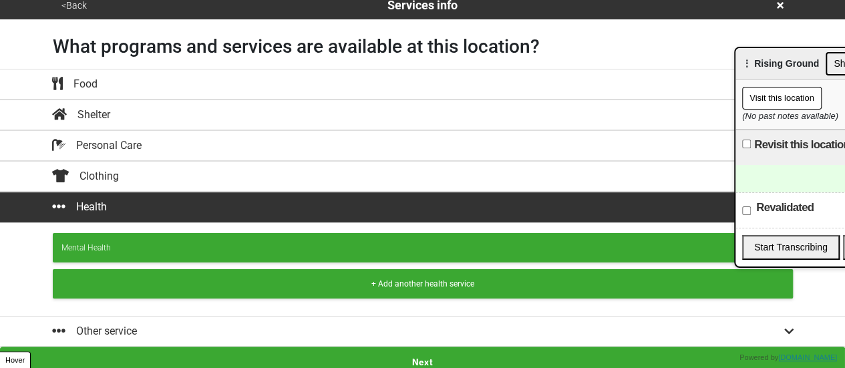
scroll to position [15, 0]
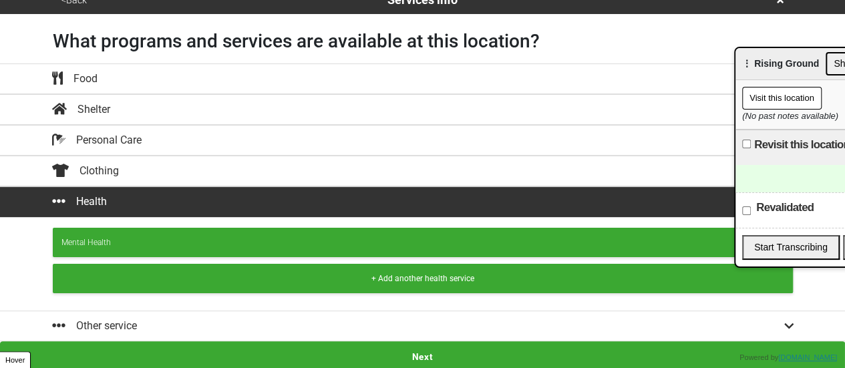
click at [397, 341] on button "Next" at bounding box center [422, 356] width 845 height 31
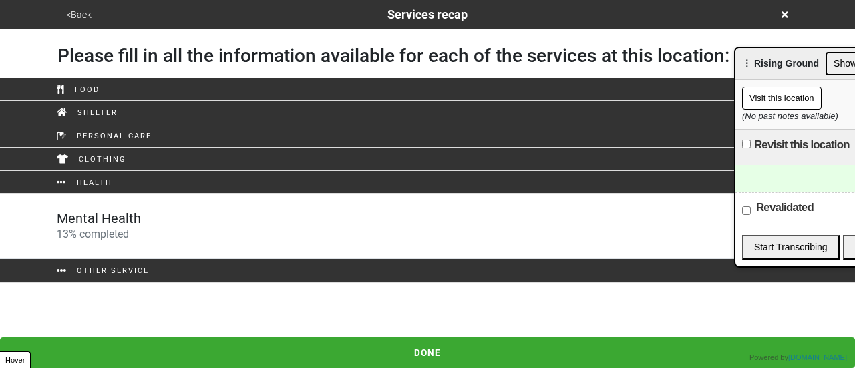
click at [198, 214] on div "Mental Health 13 % completed" at bounding box center [428, 226] width 762 height 32
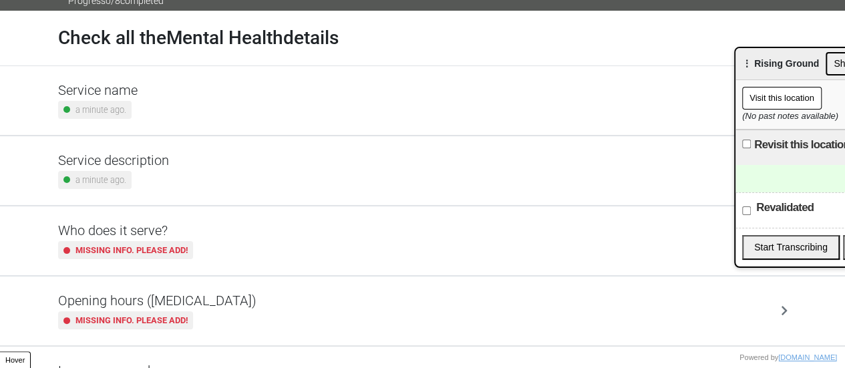
scroll to position [67, 0]
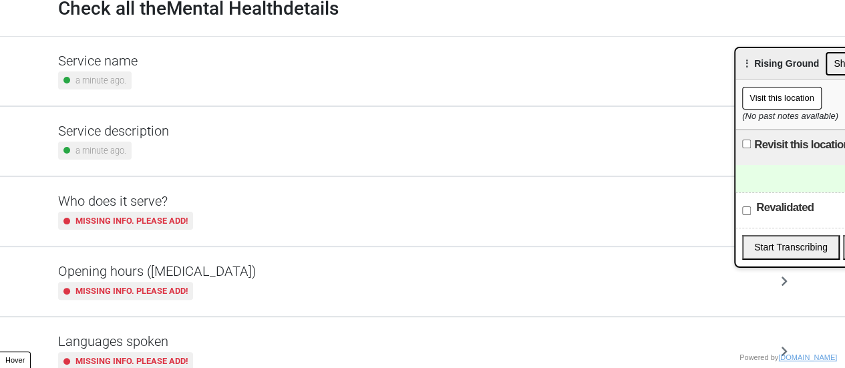
click at [207, 275] on h5 "Opening hours ([MEDICAL_DATA])" at bounding box center [157, 271] width 198 height 16
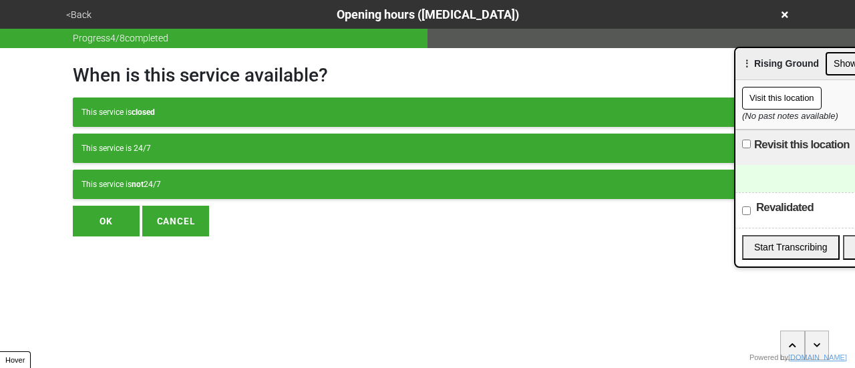
click at [233, 182] on div "This service is not 24/7" at bounding box center [428, 184] width 692 height 12
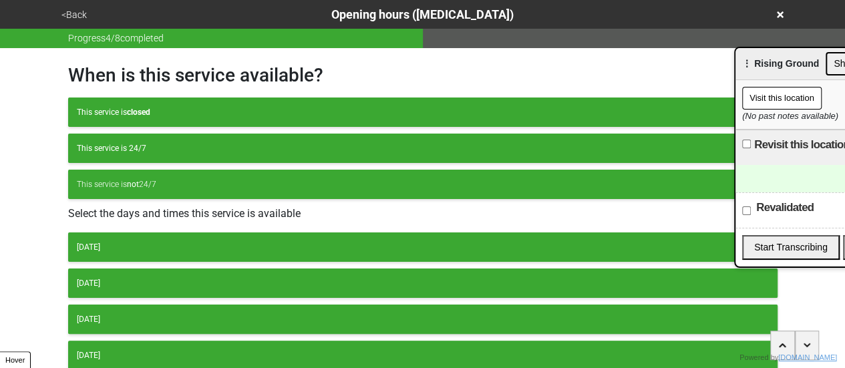
click at [204, 150] on div "This service is 24/7" at bounding box center [423, 148] width 692 height 12
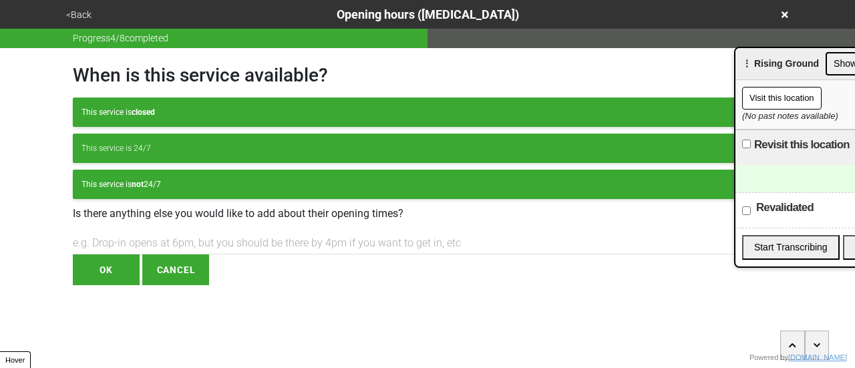
click at [136, 131] on div "This service is closed This service is 24/7 This service is not 24/7" at bounding box center [428, 149] width 710 height 102
drag, startPoint x: 137, startPoint y: 140, endPoint x: 123, endPoint y: 233, distance: 93.3
click at [138, 141] on button "This service is 24/7" at bounding box center [428, 148] width 710 height 29
click at [108, 275] on button "OK" at bounding box center [106, 270] width 67 height 31
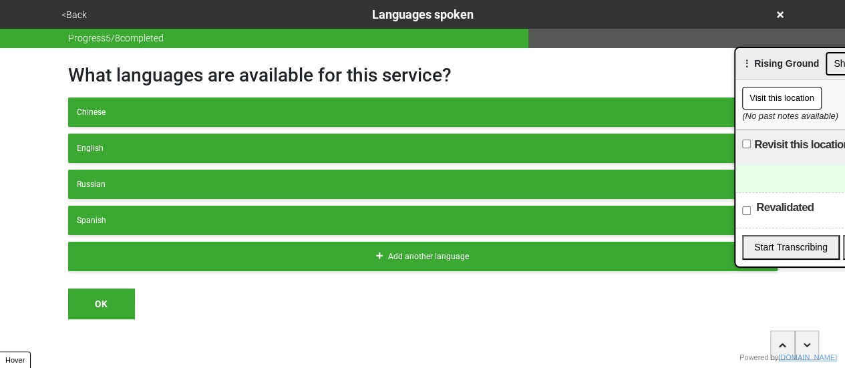
click at [87, 17] on button "<Back" at bounding box center [73, 14] width 33 height 15
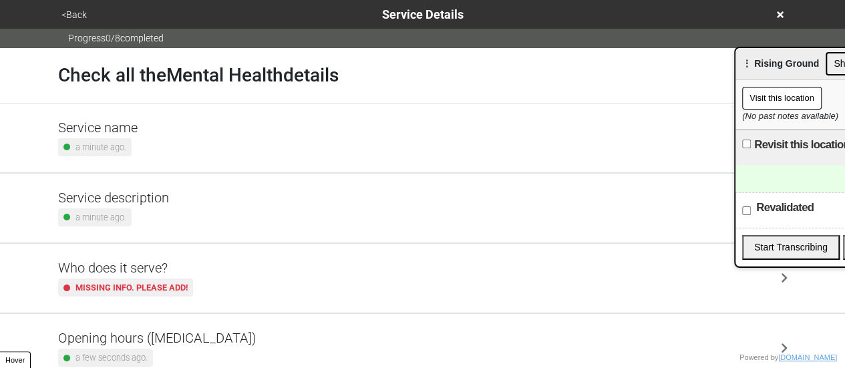
scroll to position [323, 0]
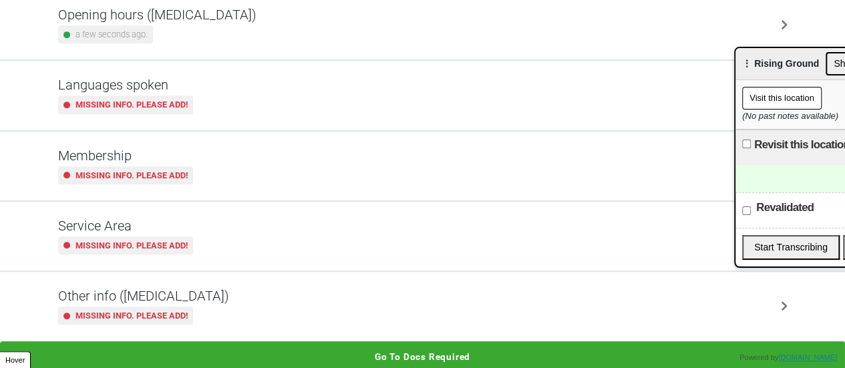
click at [178, 299] on h5 "Other info ([MEDICAL_DATA])" at bounding box center [143, 296] width 171 height 16
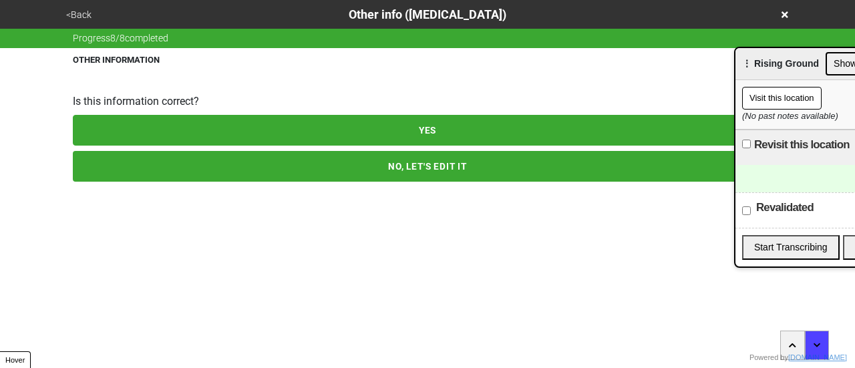
click at [250, 169] on button "NO, LET'S EDIT IT" at bounding box center [428, 166] width 710 height 31
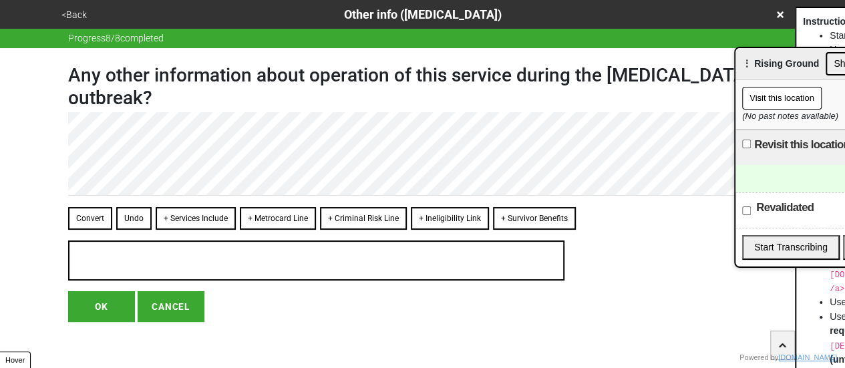
click at [73, 17] on button "<Back" at bounding box center [73, 14] width 33 height 15
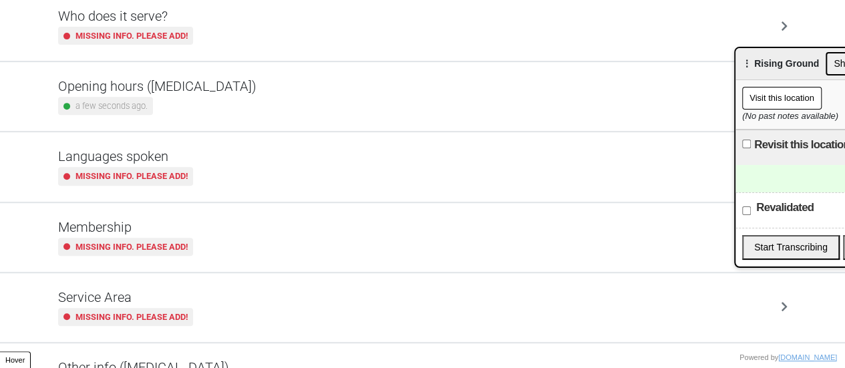
scroll to position [323, 0]
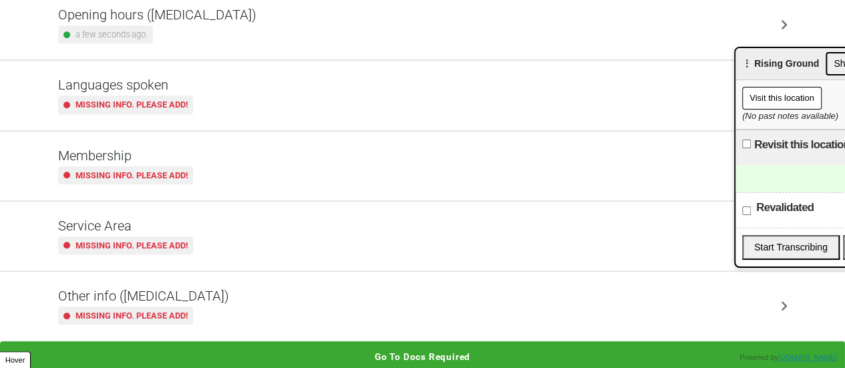
click at [171, 233] on div "Service Area Missing info. Please add!" at bounding box center [125, 236] width 135 height 37
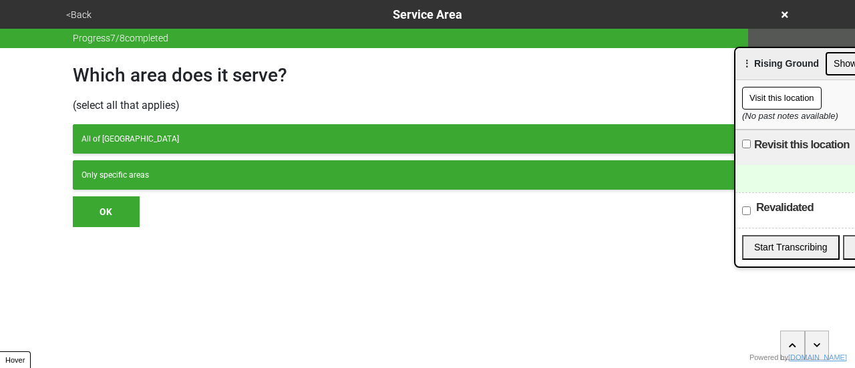
click at [90, 11] on button "<Back" at bounding box center [78, 14] width 33 height 15
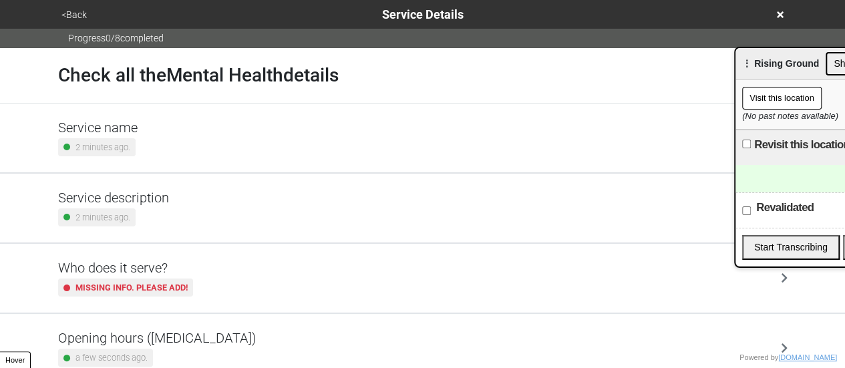
click at [204, 180] on div "Service description 2 minutes ago." at bounding box center [423, 208] width 762 height 69
type textarea "x"
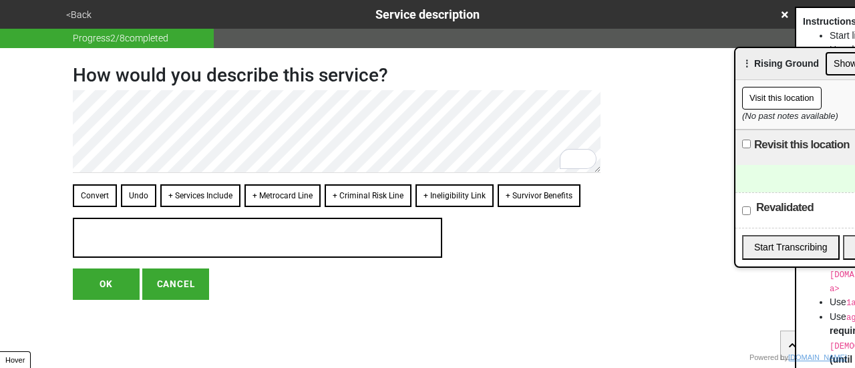
click at [73, 11] on button "<Back" at bounding box center [78, 14] width 33 height 15
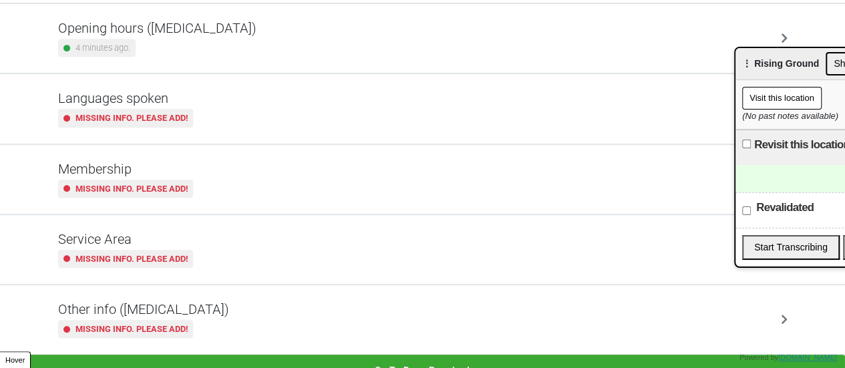
scroll to position [323, 0]
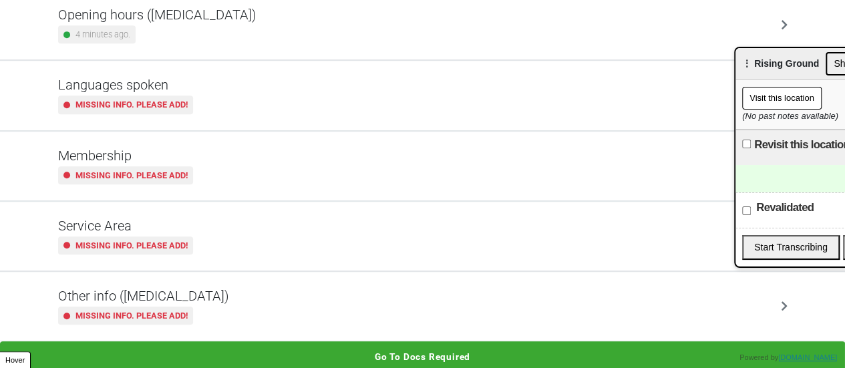
click at [128, 153] on h5 "Membership" at bounding box center [125, 156] width 135 height 16
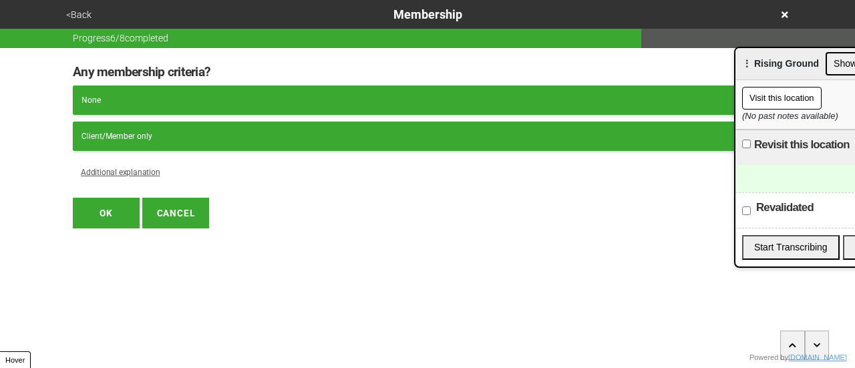
click at [79, 10] on button "<Back" at bounding box center [78, 14] width 33 height 15
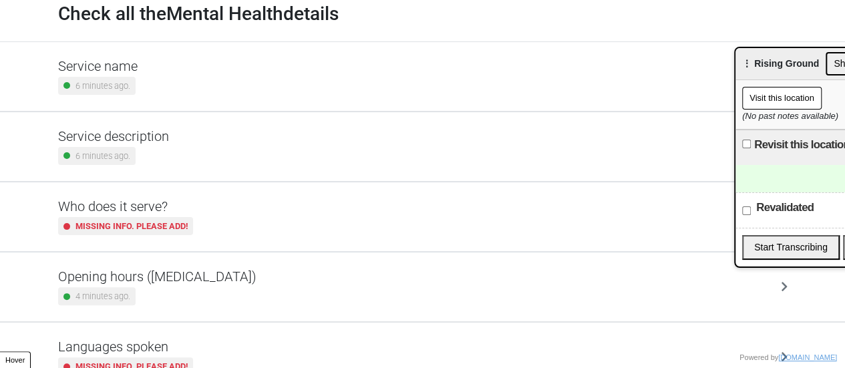
scroll to position [56, 0]
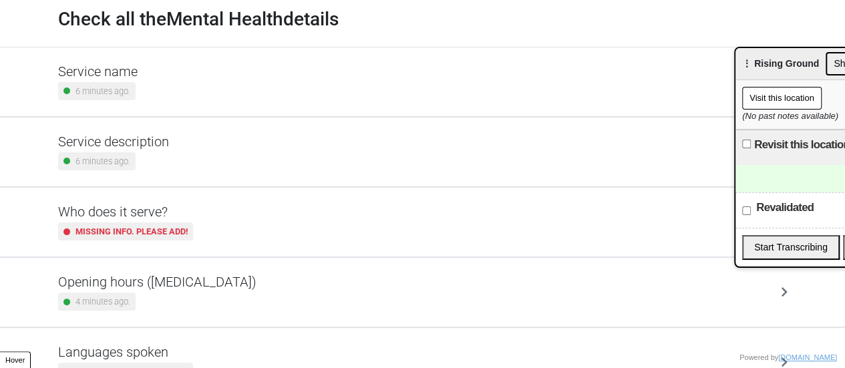
click at [151, 212] on h5 "Who does it serve?" at bounding box center [125, 212] width 135 height 16
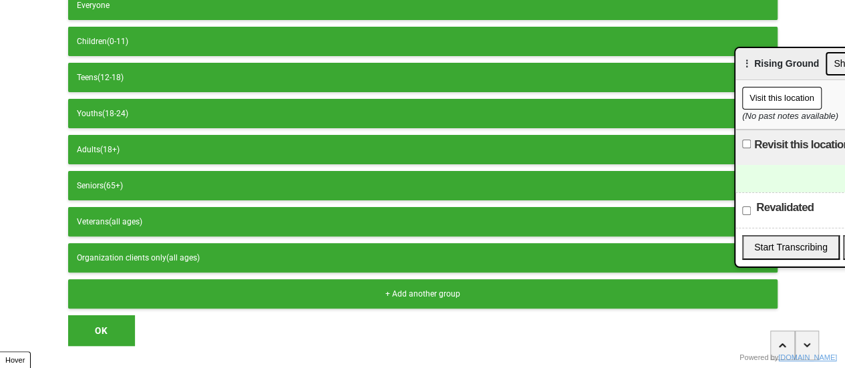
scroll to position [134, 0]
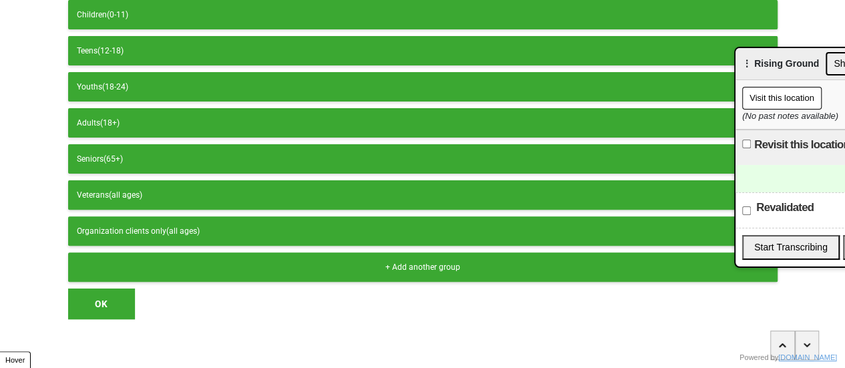
click at [152, 261] on div "+ Add another group" at bounding box center [423, 267] width 692 height 12
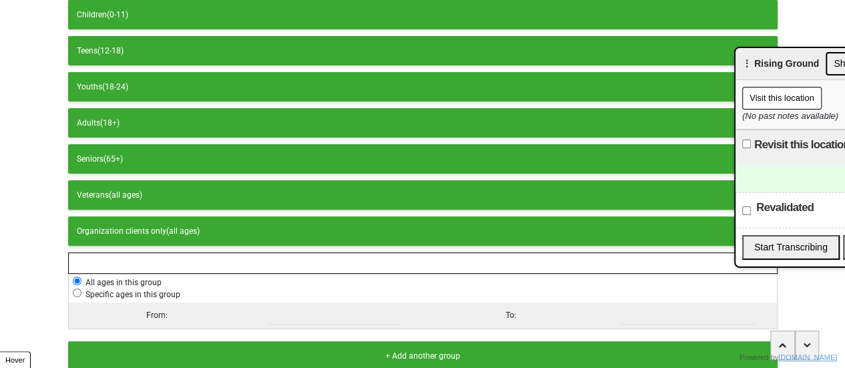
click at [111, 290] on span "Specific ages in this group" at bounding box center [131, 294] width 99 height 9
radio input "false"
radio input "true"
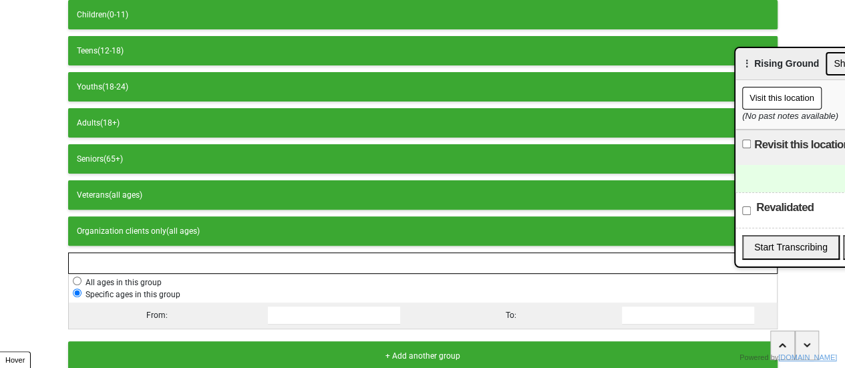
click at [699, 310] on input "number" at bounding box center [688, 316] width 133 height 18
type input "1"
type input "4"
click at [641, 307] on input "1" at bounding box center [688, 316] width 133 height 18
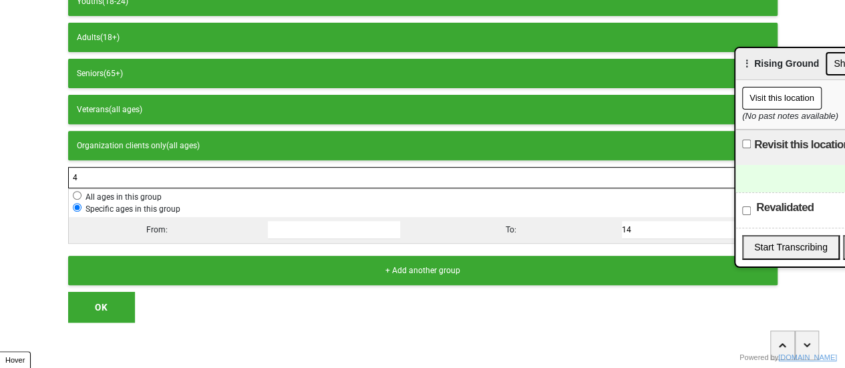
scroll to position [221, 0]
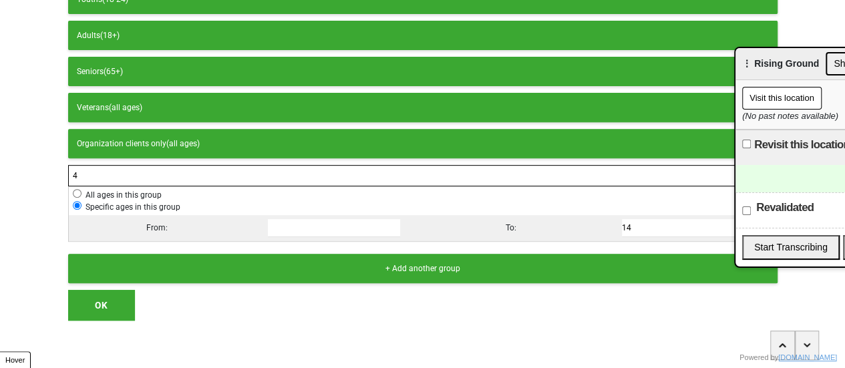
type input "14"
click at [107, 297] on button "OK" at bounding box center [101, 305] width 67 height 31
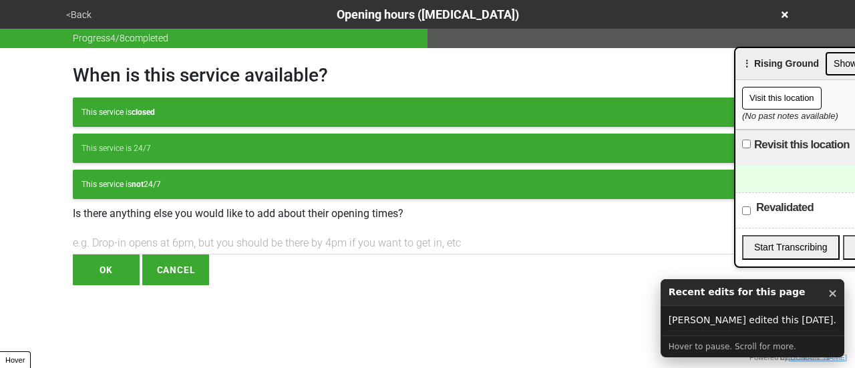
click at [82, 15] on button "<Back" at bounding box center [78, 14] width 33 height 15
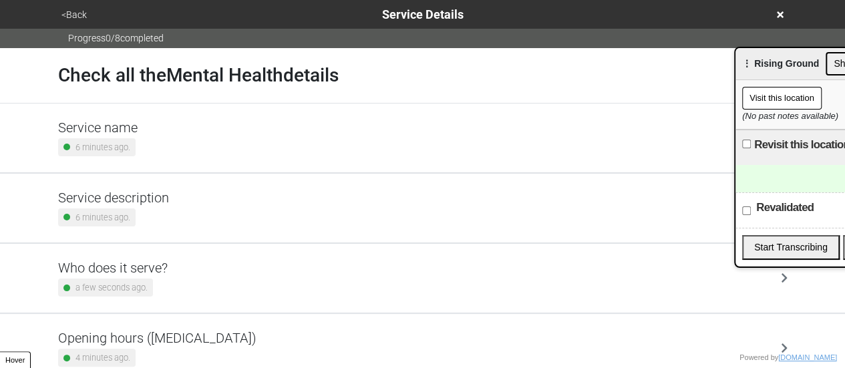
scroll to position [200, 0]
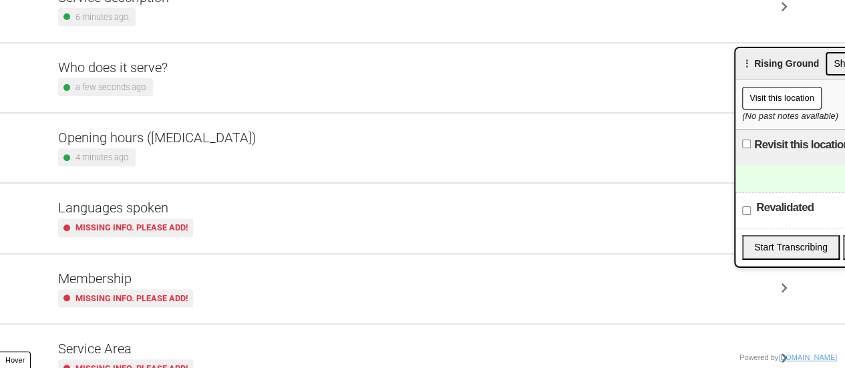
click at [144, 94] on div "a few seconds ago." at bounding box center [105, 87] width 95 height 18
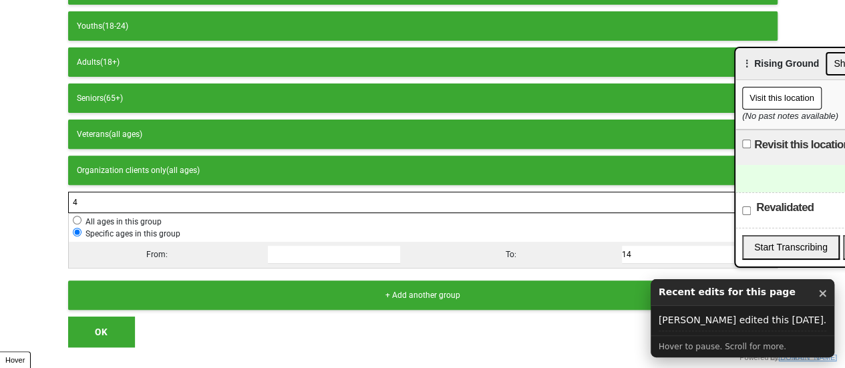
scroll to position [221, 0]
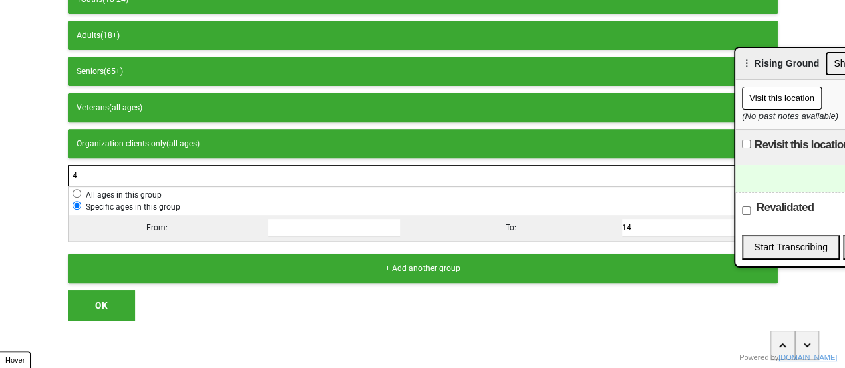
drag, startPoint x: 92, startPoint y: 179, endPoint x: 52, endPoint y: 170, distance: 41.0
click at [53, 170] on div "Which groups does this service serve? Everyone Children (0-11) Teens (12-18) Yo…" at bounding box center [423, 74] width 742 height 494
click at [89, 297] on button "OK" at bounding box center [101, 305] width 67 height 31
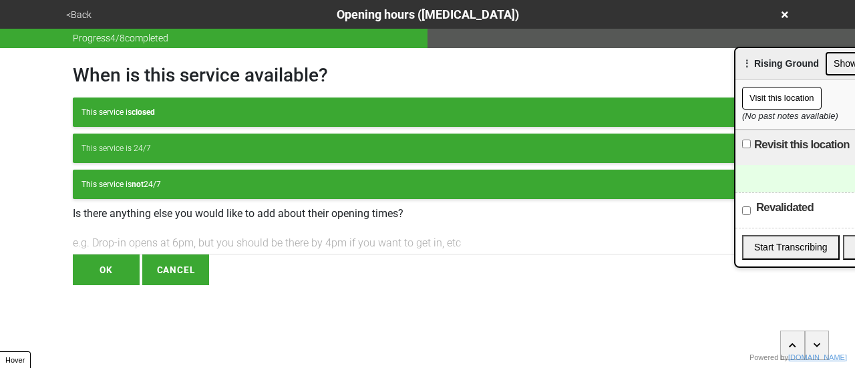
click at [68, 15] on button "<Back" at bounding box center [78, 14] width 33 height 15
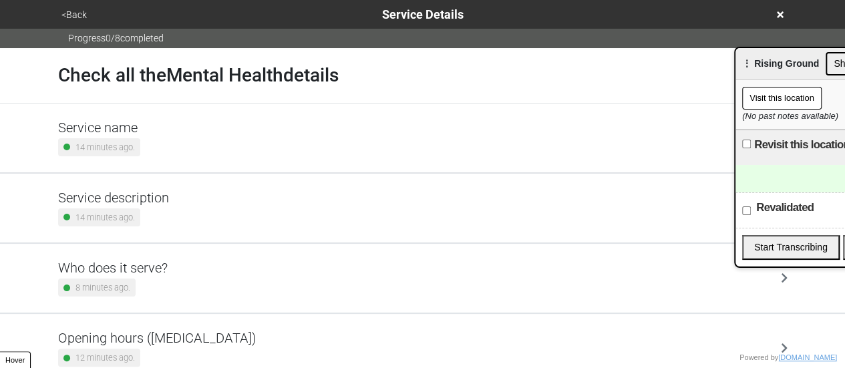
click at [83, 16] on button "<Back" at bounding box center [73, 14] width 33 height 15
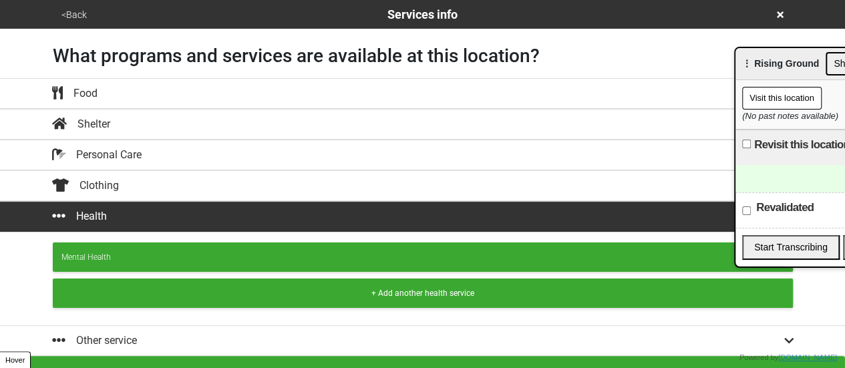
click at [73, 11] on button "<Back" at bounding box center [73, 14] width 33 height 15
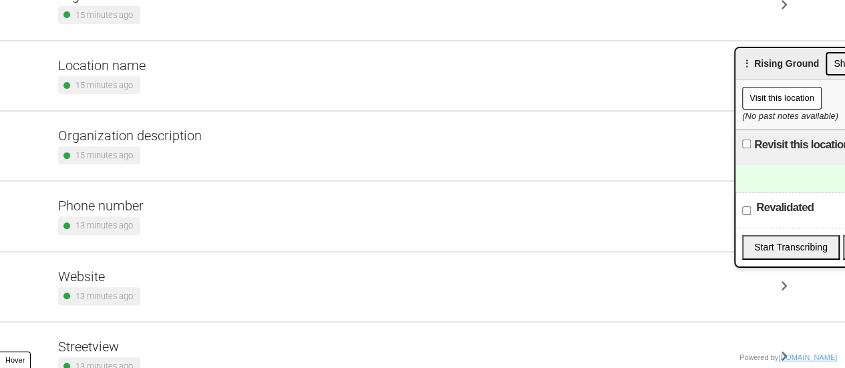
scroll to position [254, 0]
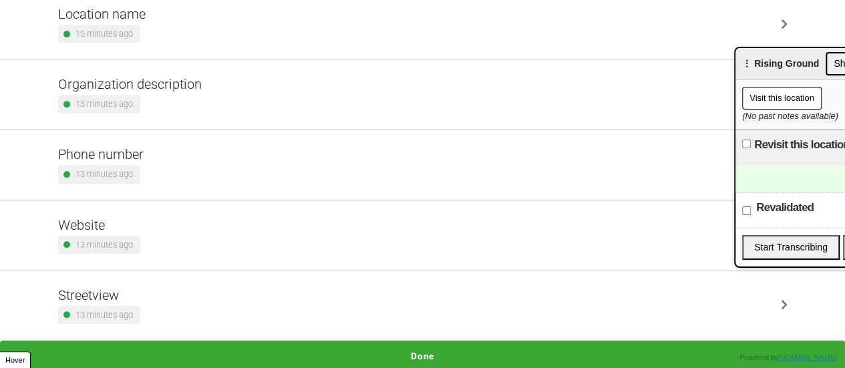
click at [159, 150] on div "Phone number 13 minutes ago." at bounding box center [423, 164] width 730 height 37
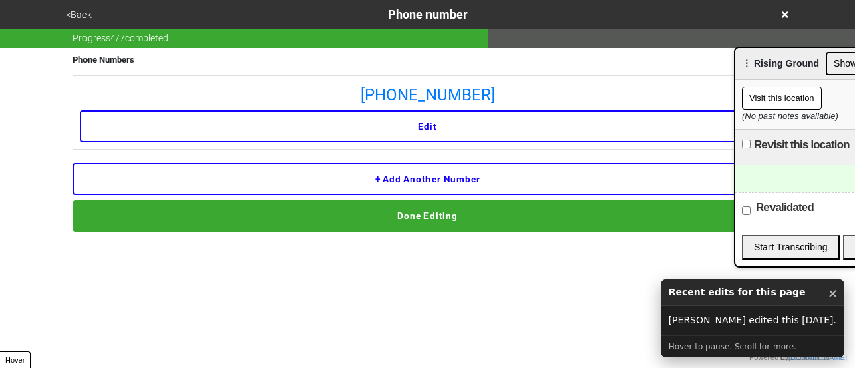
click at [84, 18] on button "<Back" at bounding box center [78, 14] width 33 height 15
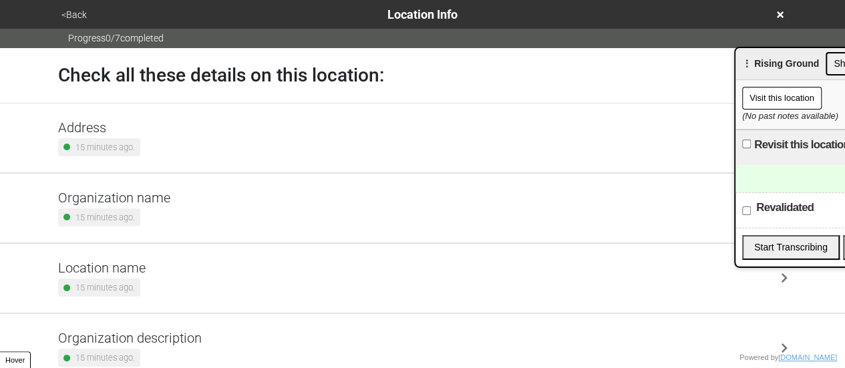
click at [152, 260] on div "Location name 15 minutes ago." at bounding box center [423, 278] width 730 height 37
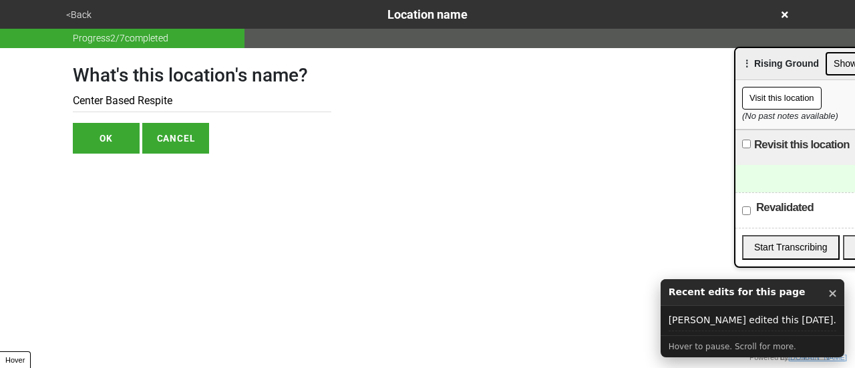
click at [92, 2] on div "<Back Location name" at bounding box center [428, 14] width 742 height 29
click at [82, 13] on button "<Back" at bounding box center [78, 14] width 33 height 15
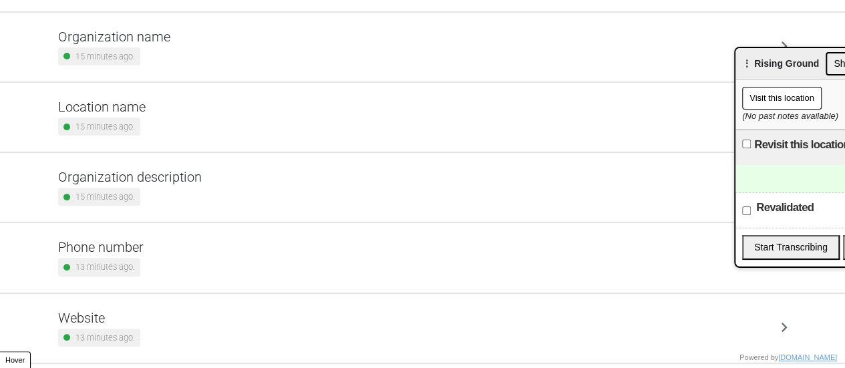
scroll to position [254, 0]
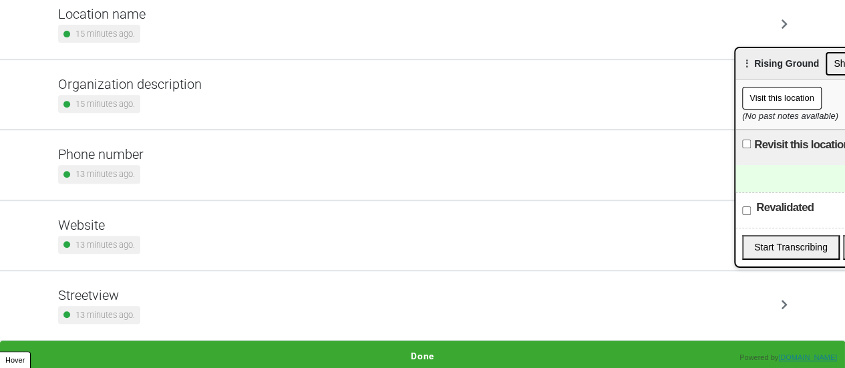
click at [429, 356] on button "Done" at bounding box center [422, 356] width 845 height 31
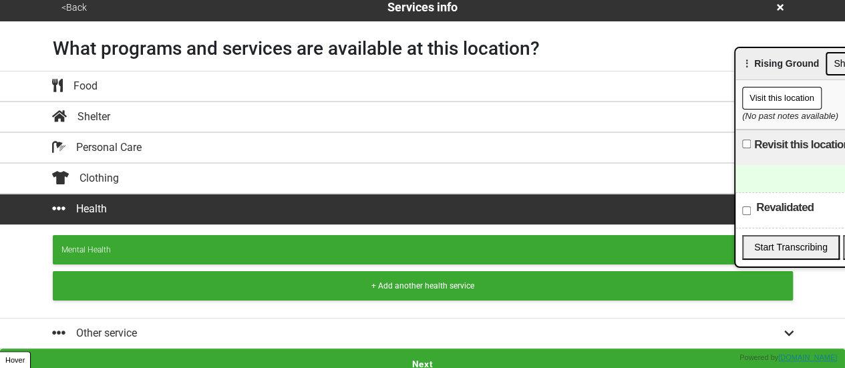
scroll to position [15, 0]
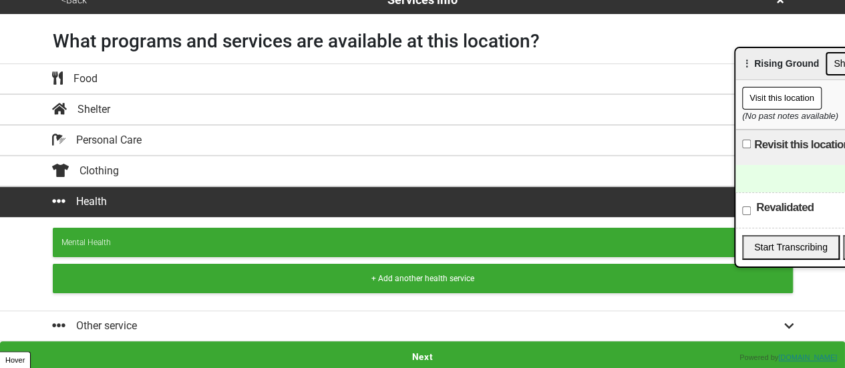
click at [396, 351] on button "Next" at bounding box center [422, 356] width 845 height 31
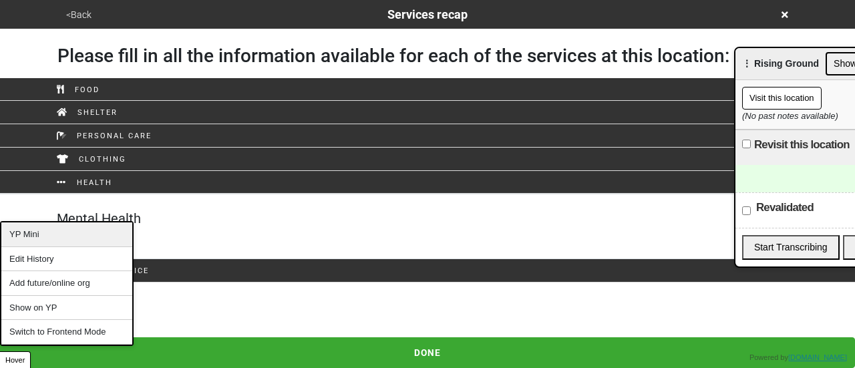
click at [52, 242] on div "YP Mini" at bounding box center [66, 234] width 131 height 25
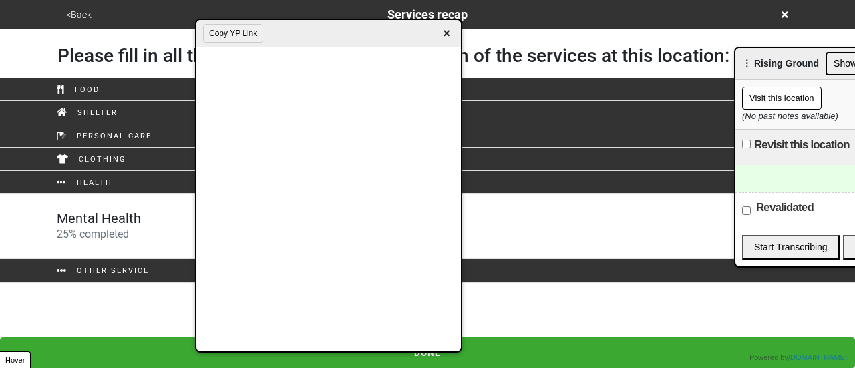
click at [235, 35] on button "Copy YP Link" at bounding box center [233, 33] width 60 height 19
click at [166, 220] on div "Mental Health 25 % completed" at bounding box center [428, 226] width 762 height 32
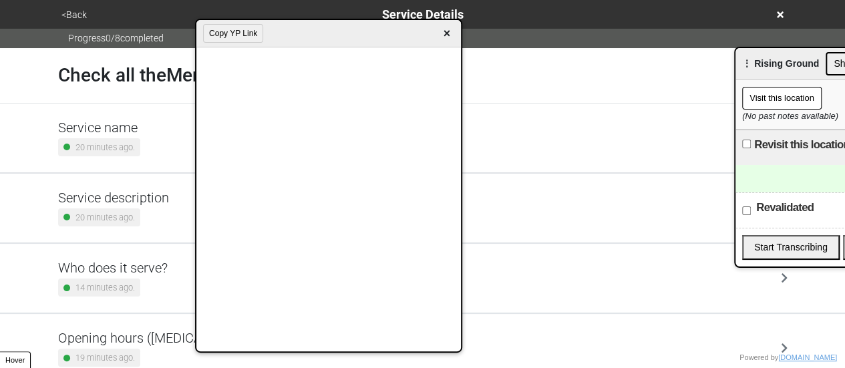
click at [445, 37] on span "×" at bounding box center [446, 34] width 15 height 18
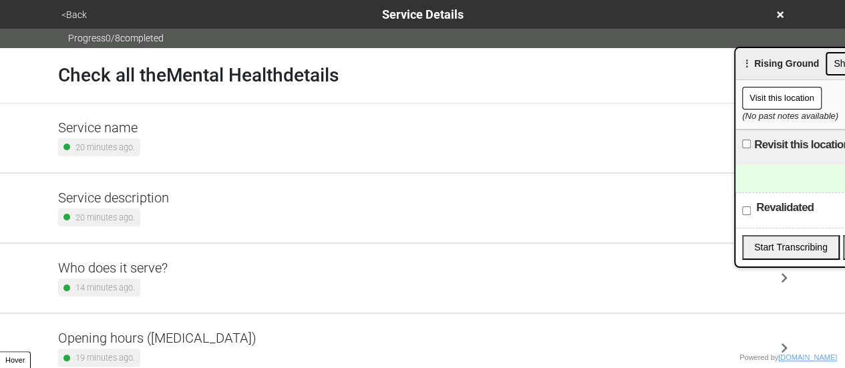
click at [762, 192] on div "Revalidated" at bounding box center [841, 209] width 211 height 35
click at [770, 170] on div at bounding box center [841, 178] width 211 height 27
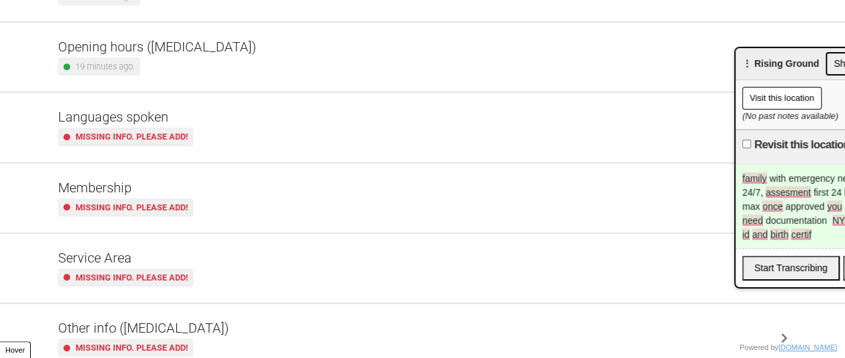
scroll to position [333, 0]
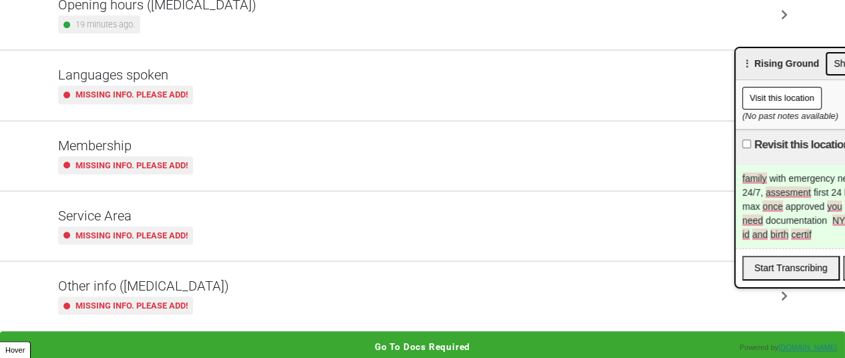
click at [219, 272] on div "Other info ([MEDICAL_DATA]) Missing info. Please add!" at bounding box center [423, 296] width 762 height 69
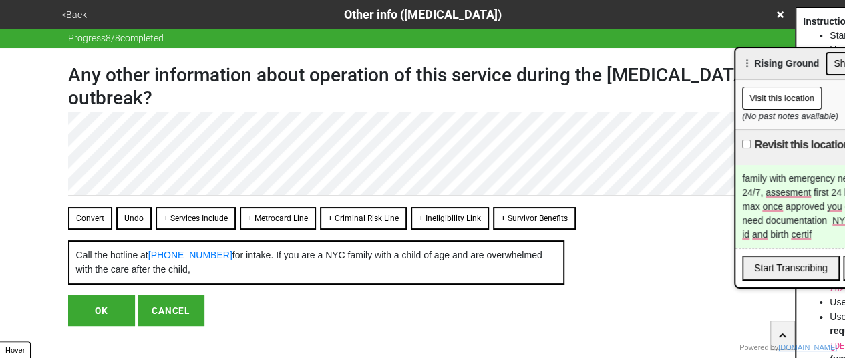
click at [103, 214] on button "Convert" at bounding box center [90, 218] width 44 height 23
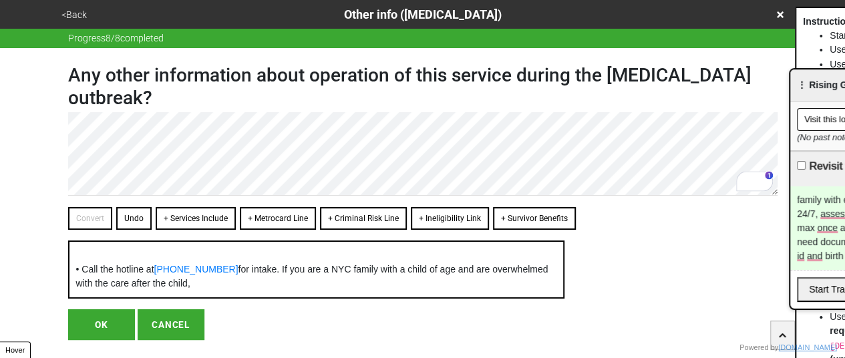
drag, startPoint x: 751, startPoint y: 61, endPoint x: 855, endPoint y: 117, distance: 117.8
click at [845, 117] on html "<Back Other info (coronavirus) Progress 8 / 8 completed Any other information a…" at bounding box center [422, 197] width 845 height 394
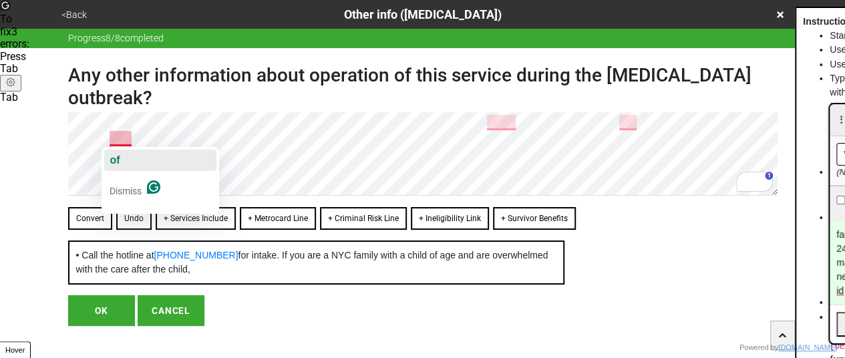
click at [132, 160] on button "of" at bounding box center [160, 160] width 112 height 21
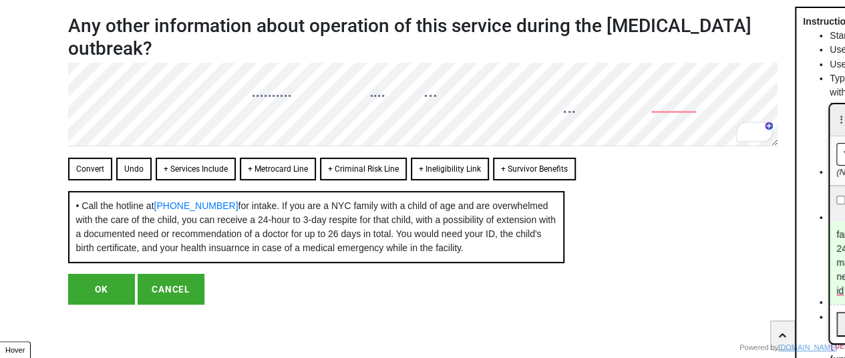
scroll to position [76, 0]
click at [109, 281] on button "OK" at bounding box center [101, 289] width 67 height 31
type textarea "x"
click at [96, 290] on button "OK" at bounding box center [101, 289] width 67 height 31
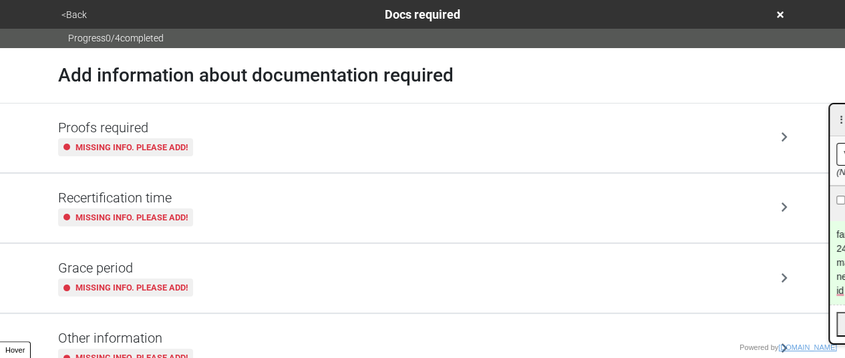
click at [86, 7] on button "<Back" at bounding box center [73, 14] width 33 height 15
